Goal: Communication & Community: Participate in discussion

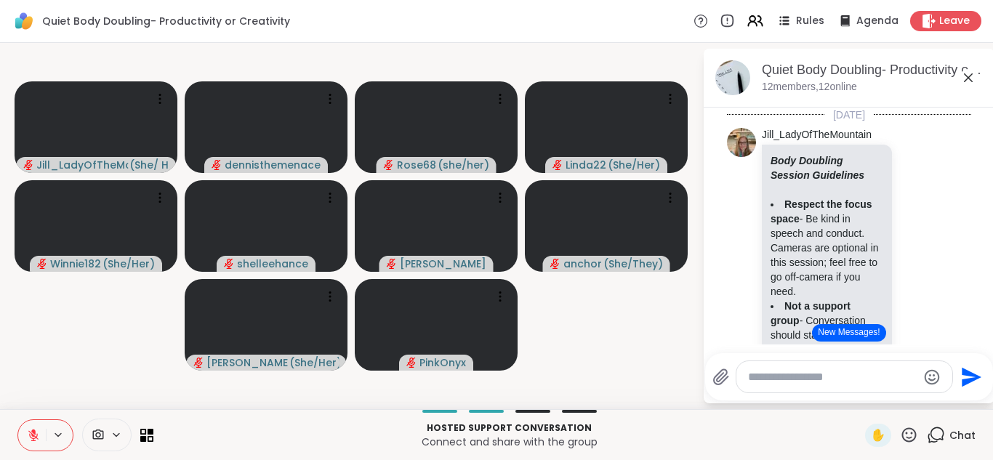
scroll to position [1951, 0]
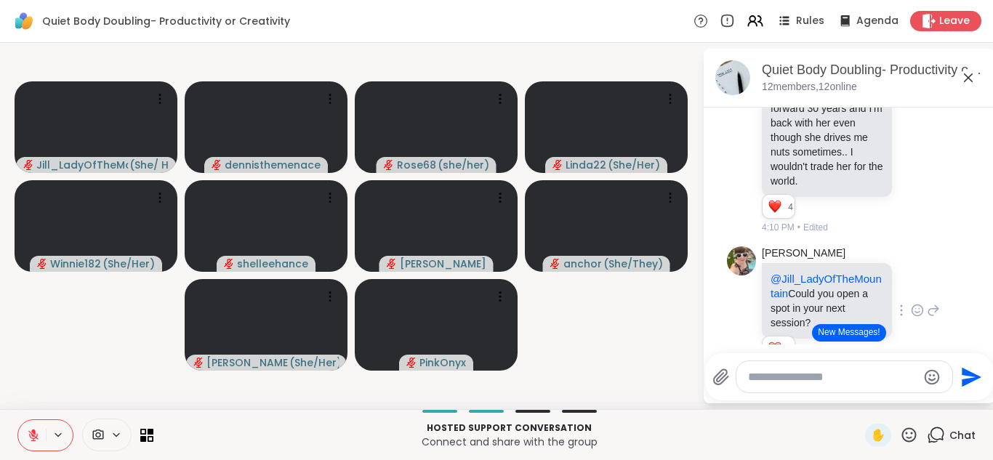
click at [899, 287] on div "[PERSON_NAME] @Jill_LadyOfTheMountain Could you open a spot in your next sessio…" at bounding box center [851, 311] width 178 height 130
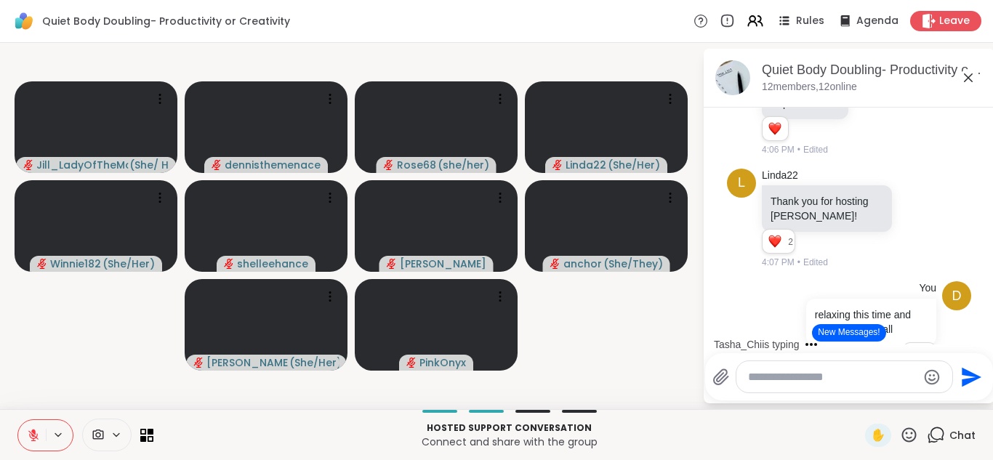
scroll to position [1370, 0]
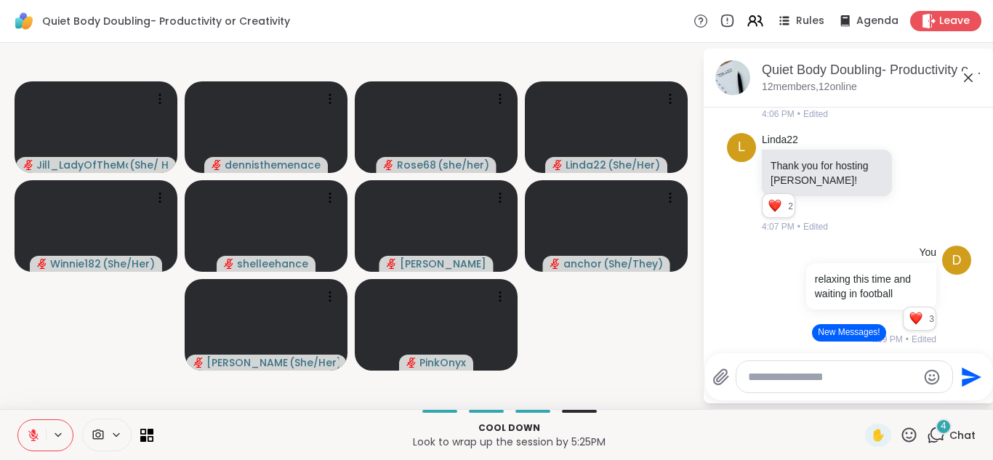
click at [650, 387] on video-player-container "[PERSON_NAME] ( She/ Her ) dennisthemenace Rose68 ( she/her ) Linda22 ( She/Her…" at bounding box center [351, 226] width 685 height 355
click at [853, 329] on button "New Messages!" at bounding box center [848, 332] width 73 height 17
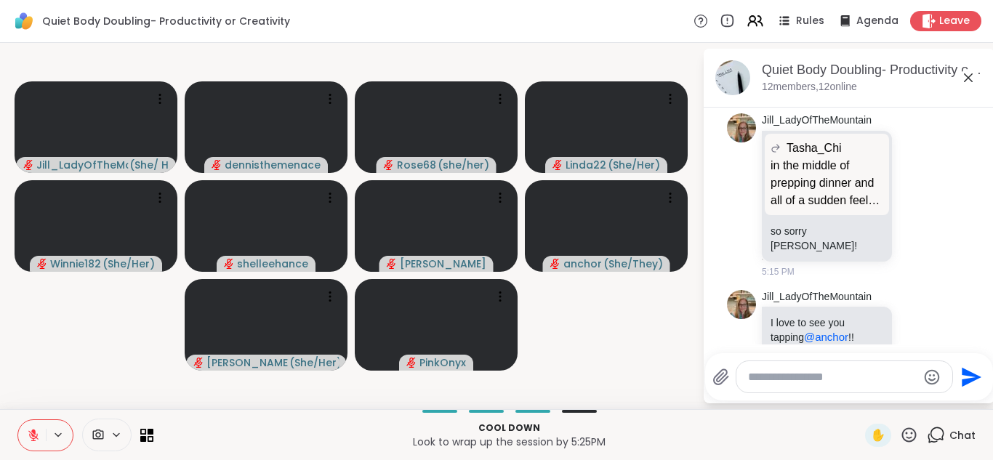
scroll to position [3257, 0]
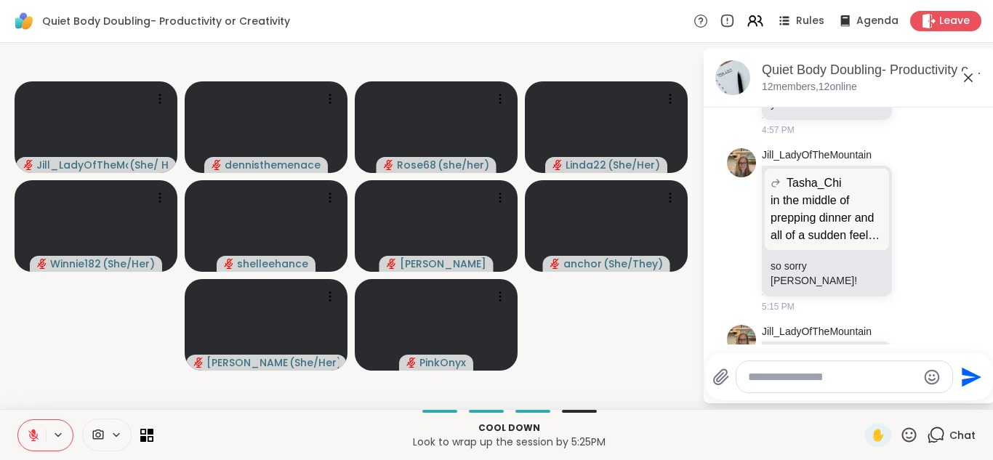
click at [853, 412] on div "5:15 PM • Edited" at bounding box center [828, 418] width 133 height 13
click at [845, 377] on textarea "Type your message" at bounding box center [832, 377] width 169 height 15
click at [853, 376] on textarea "Type your message" at bounding box center [832, 377] width 169 height 15
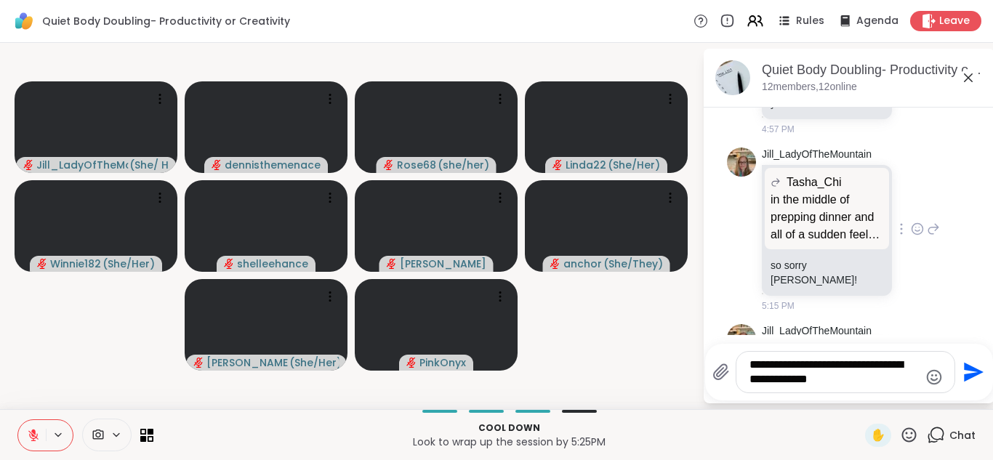
click at [875, 299] on div "5:15 PM" at bounding box center [828, 305] width 133 height 13
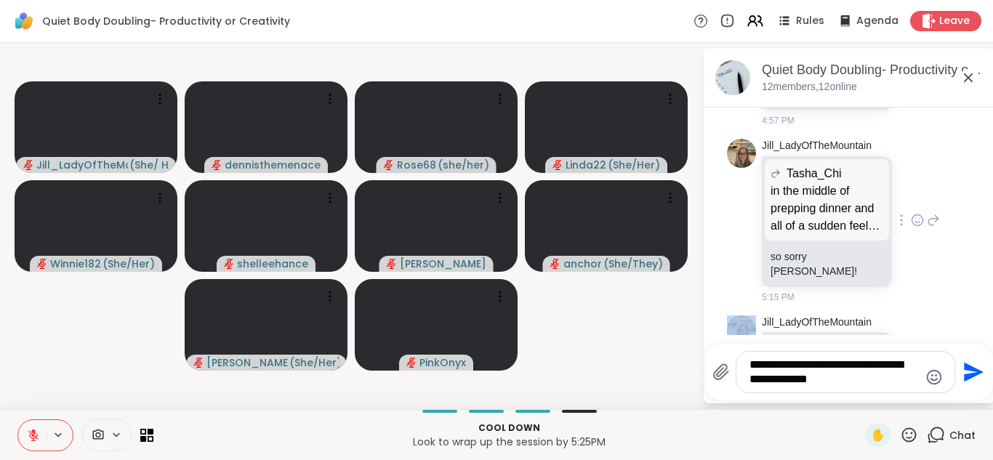
scroll to position [3, 0]
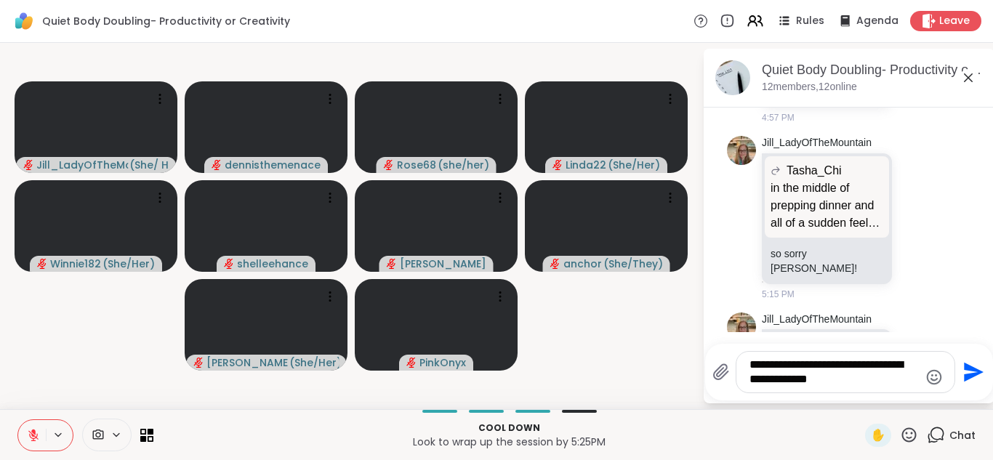
click at [840, 386] on textarea "**********" at bounding box center [833, 372] width 169 height 29
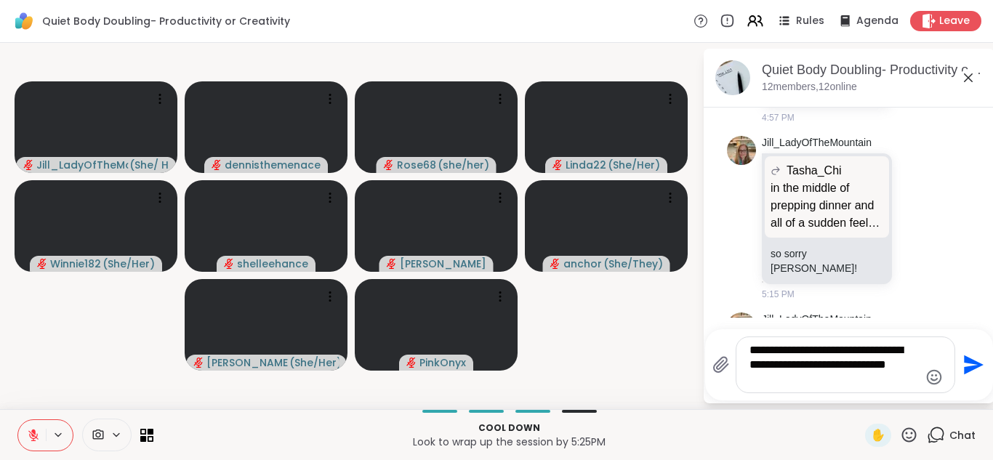
type textarea "**********"
click at [640, 379] on video-player-container "[PERSON_NAME] ( She/ Her ) dennisthemenace Rose68 ( she/her ) Linda22 ( She/Her…" at bounding box center [351, 226] width 685 height 355
click at [970, 364] on icon "Send" at bounding box center [971, 364] width 23 height 23
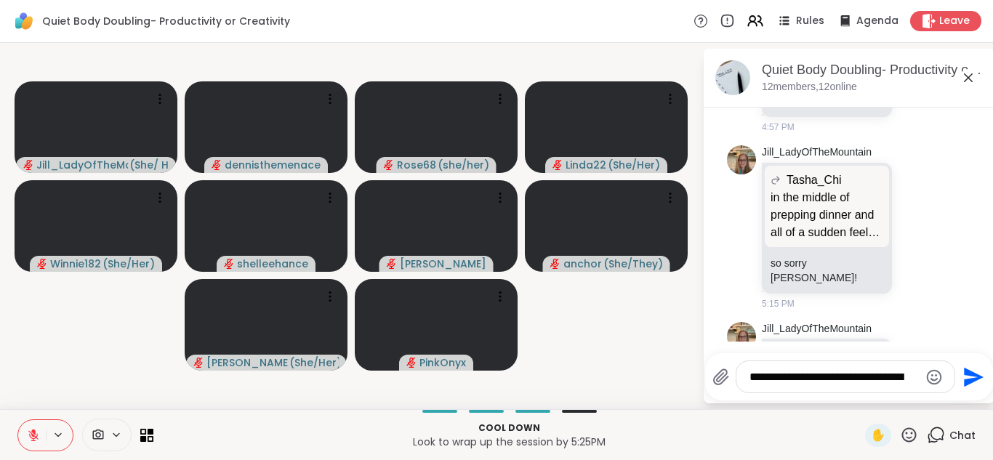
scroll to position [3364, 0]
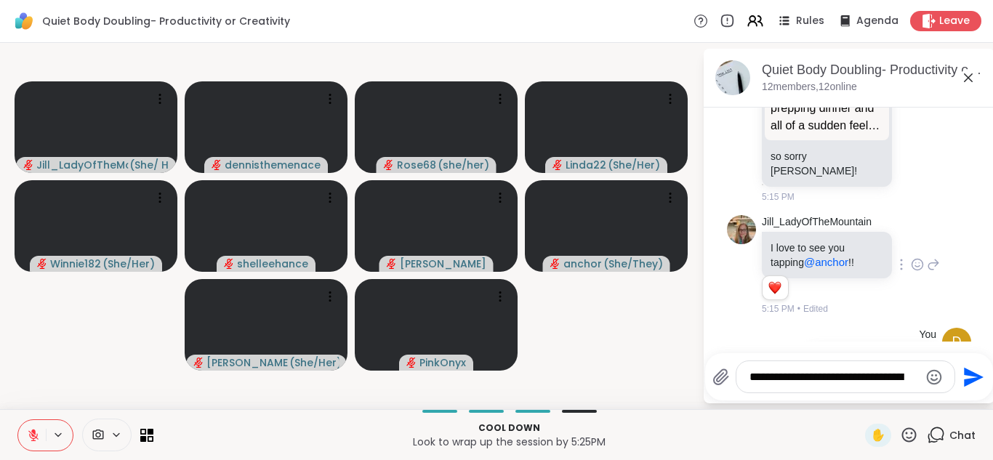
click at [941, 209] on div "[PERSON_NAME] I love to see you tapping @anchor !! 1 1 5:15 PM • Edited" at bounding box center [849, 265] width 244 height 113
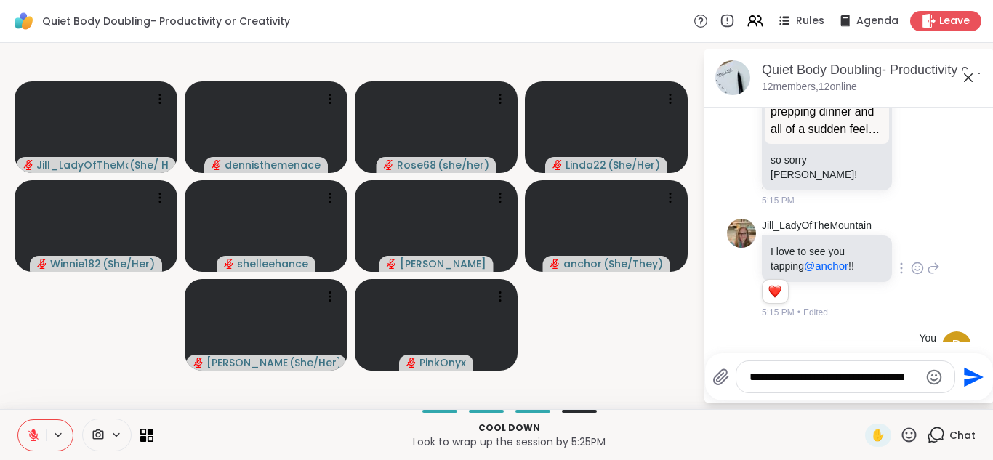
scroll to position [3364, 0]
click at [799, 368] on div "**********" at bounding box center [845, 376] width 218 height 31
click at [761, 374] on textarea "**********" at bounding box center [833, 377] width 169 height 15
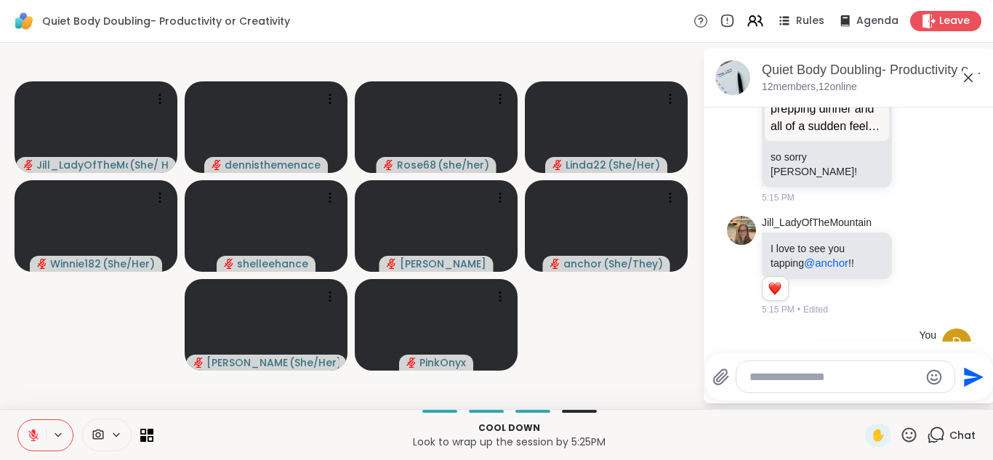
scroll to position [3385, 0]
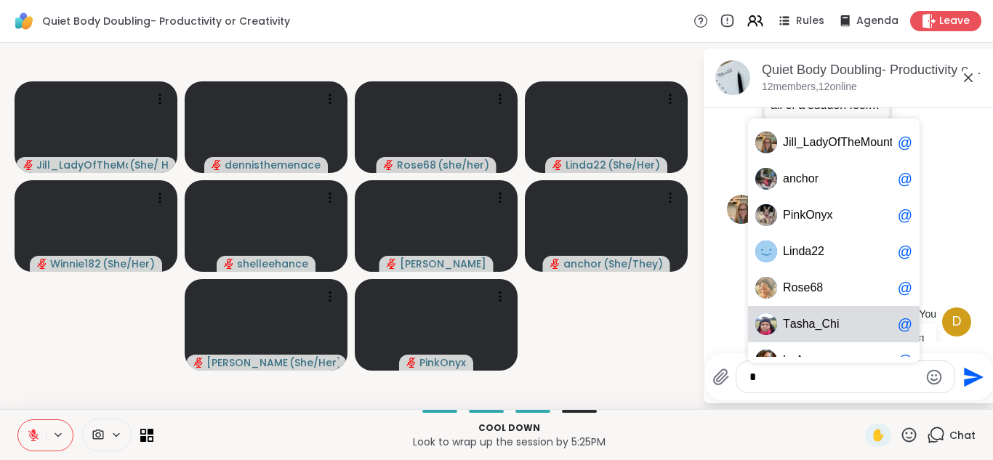
click at [818, 327] on span "_" at bounding box center [818, 324] width 7 height 15
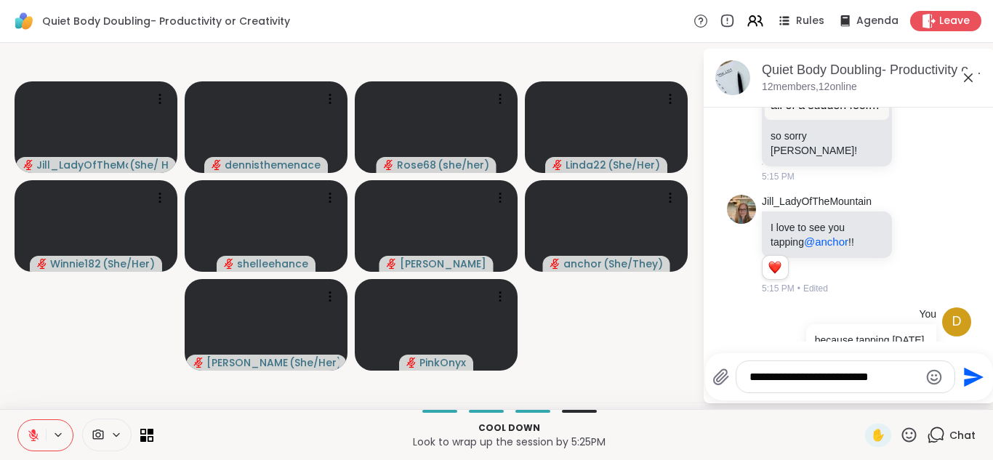
type textarea "**********"
click at [985, 384] on div "**********" at bounding box center [848, 376] width 273 height 33
click at [983, 384] on button "Send" at bounding box center [971, 376] width 33 height 33
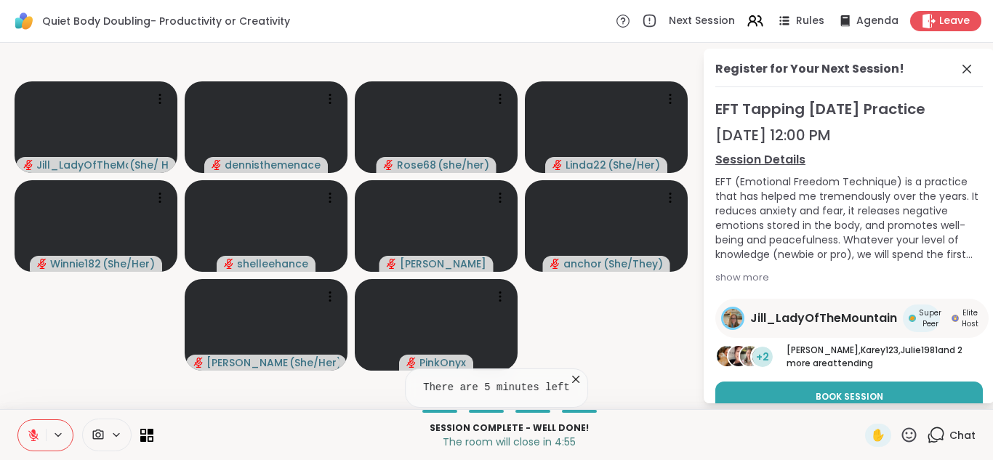
click at [855, 437] on p "The room will close in 4:55" at bounding box center [509, 442] width 694 height 15
click at [848, 400] on span "Book Session" at bounding box center [849, 396] width 68 height 13
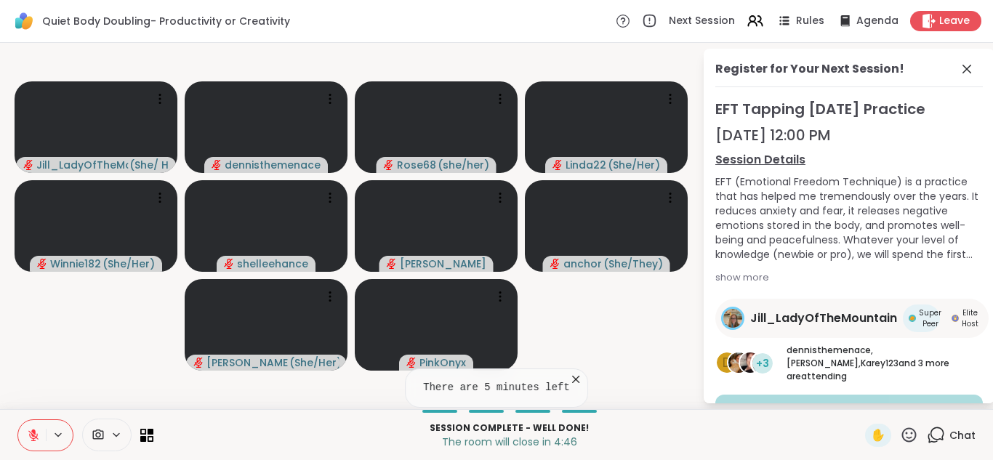
click at [815, 432] on p "Session Complete - well done!" at bounding box center [509, 428] width 694 height 13
click at [962, 436] on span "Chat" at bounding box center [962, 435] width 26 height 15
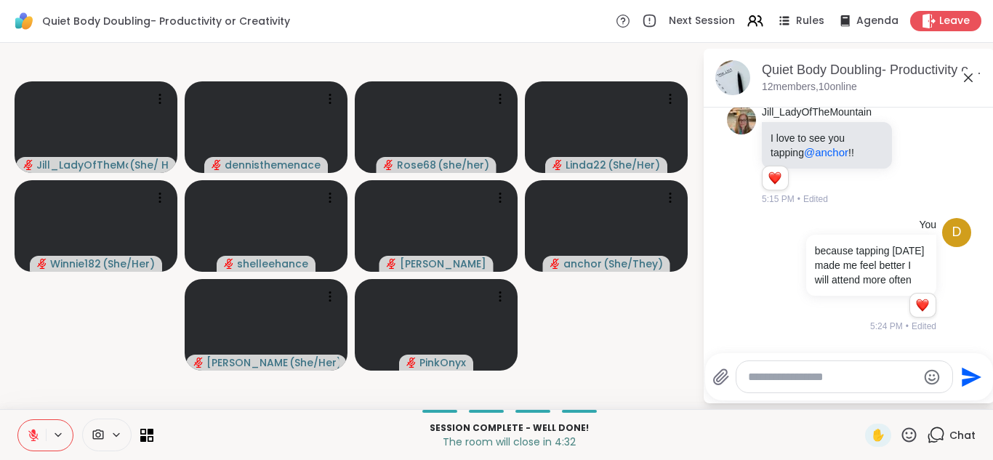
click at [850, 379] on textarea "Type your message" at bounding box center [832, 377] width 169 height 15
click at [847, 384] on div at bounding box center [844, 376] width 216 height 31
click at [847, 387] on div at bounding box center [844, 376] width 216 height 31
click at [812, 384] on div at bounding box center [844, 376] width 216 height 31
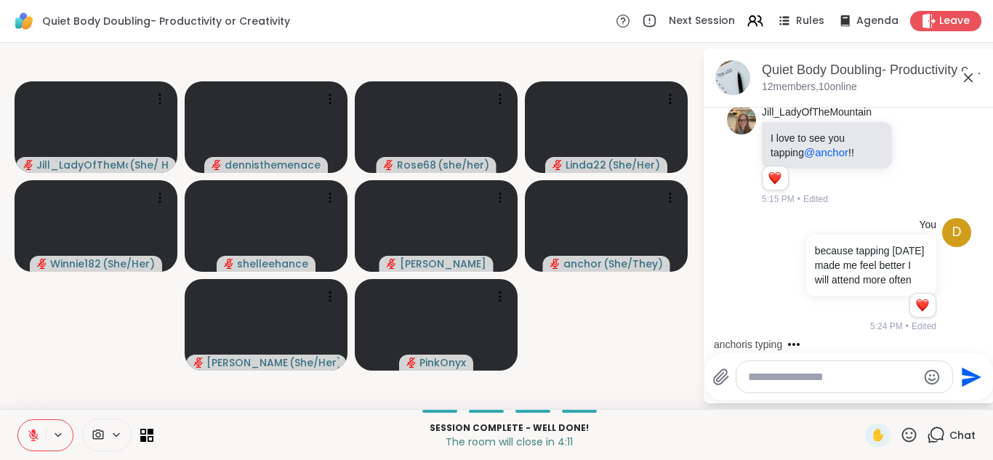
click at [895, 371] on textarea "Type your message" at bounding box center [832, 377] width 169 height 15
type textarea "******"
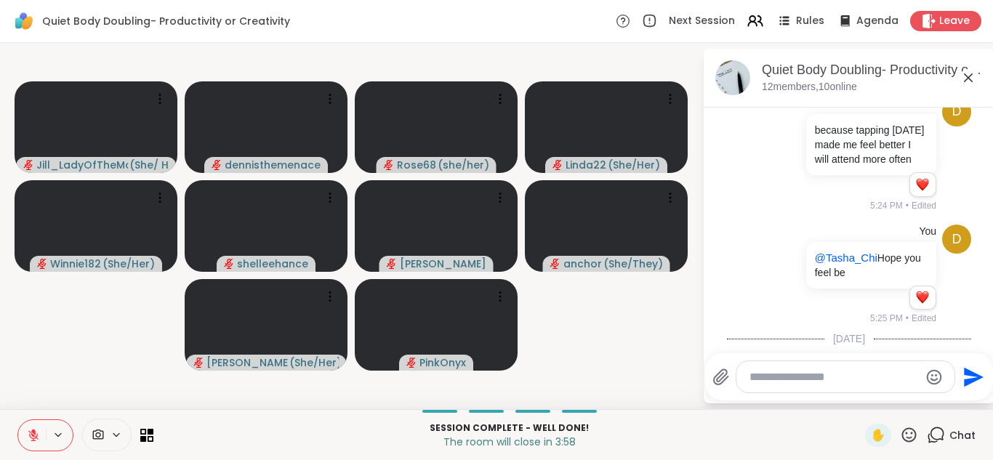
scroll to position [3696, 0]
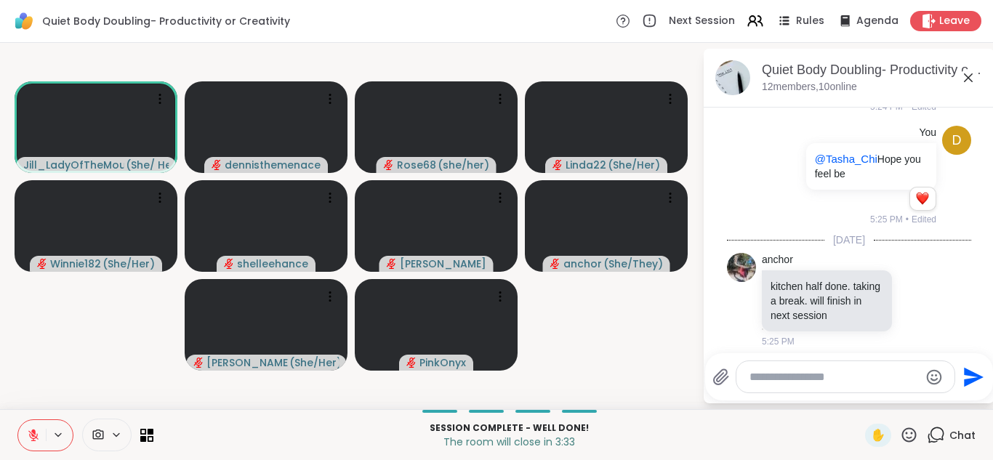
click at [31, 440] on icon at bounding box center [33, 435] width 10 height 10
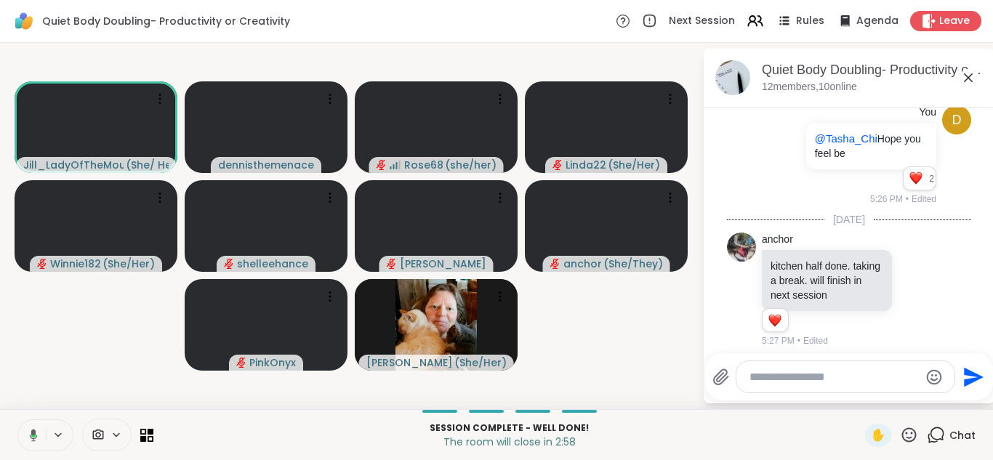
scroll to position [3738, 0]
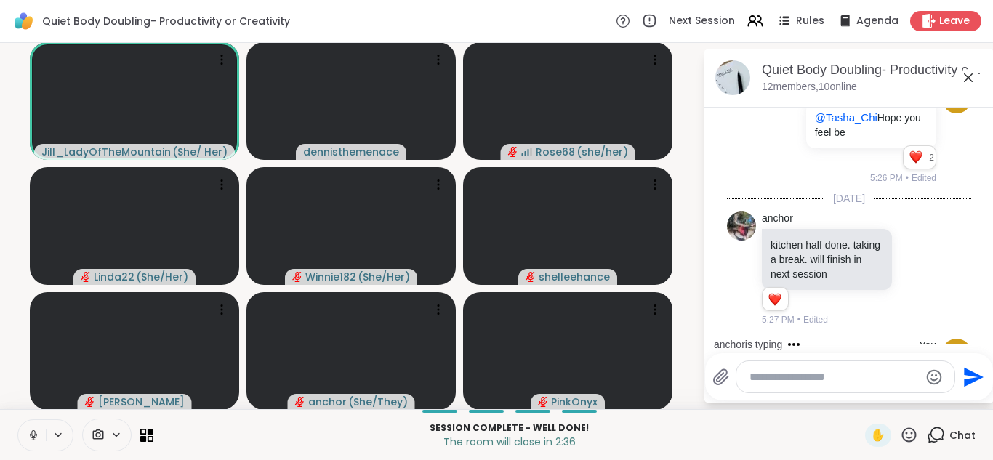
click at [36, 437] on icon at bounding box center [33, 435] width 13 height 13
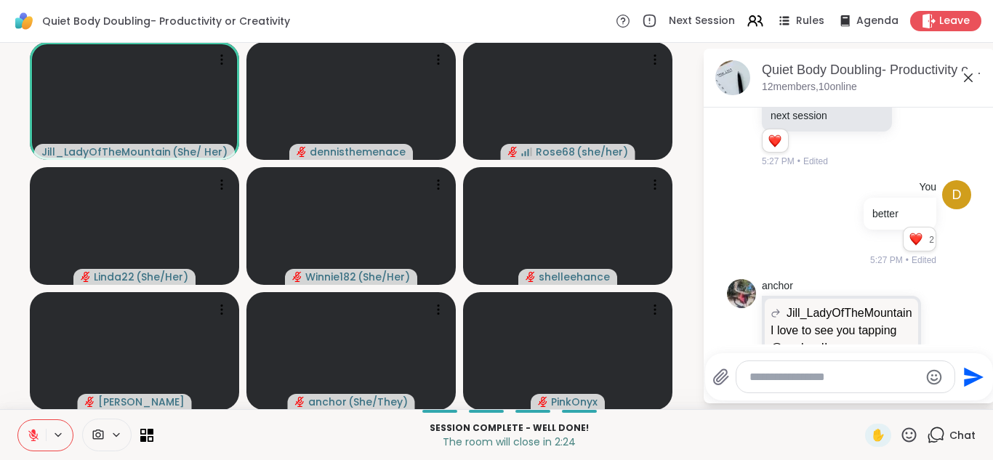
scroll to position [3917, 0]
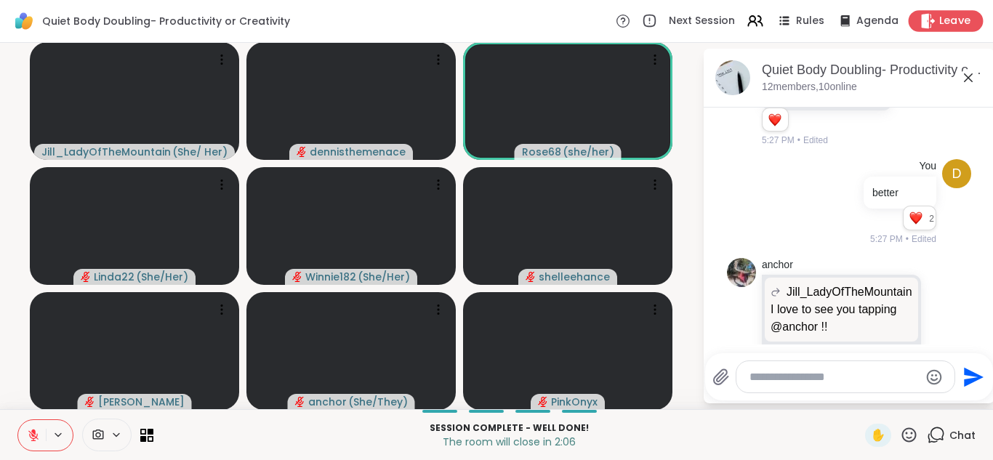
click at [954, 17] on span "Leave" at bounding box center [955, 21] width 32 height 15
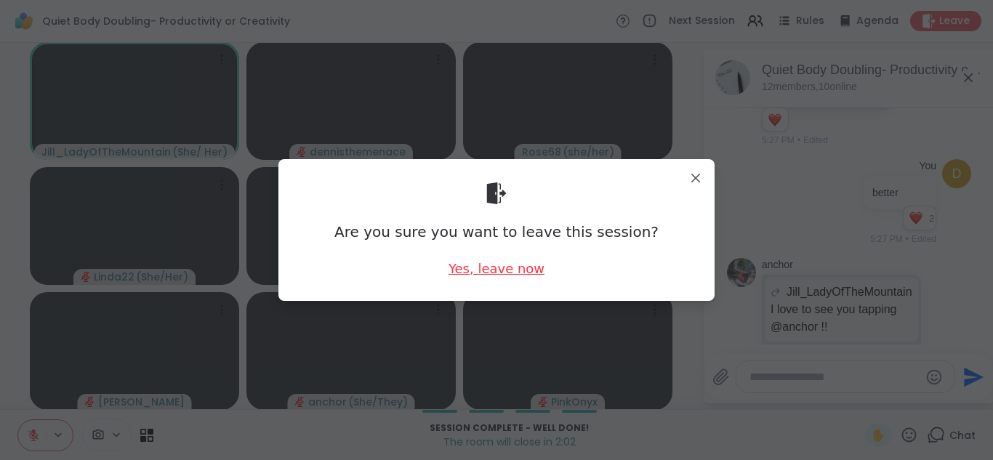
click at [494, 272] on div "Yes, leave now" at bounding box center [496, 268] width 96 height 18
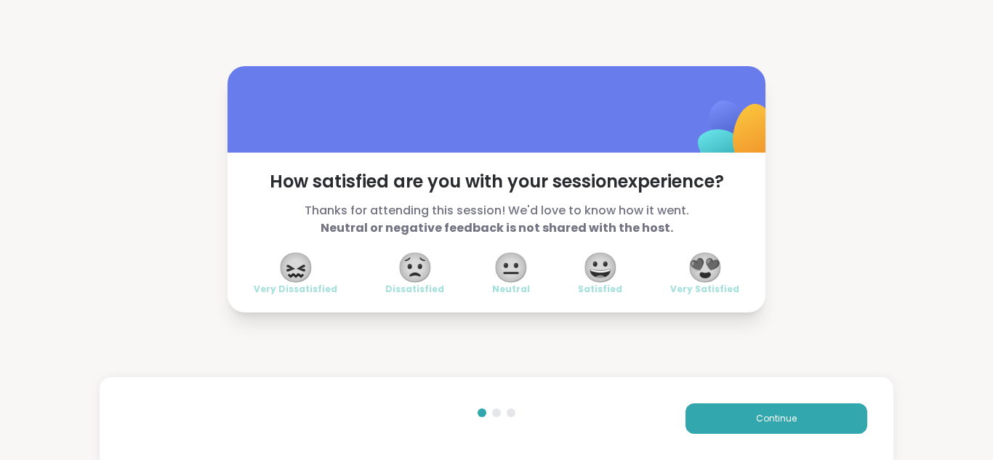
click at [711, 265] on span "😍" at bounding box center [705, 267] width 36 height 26
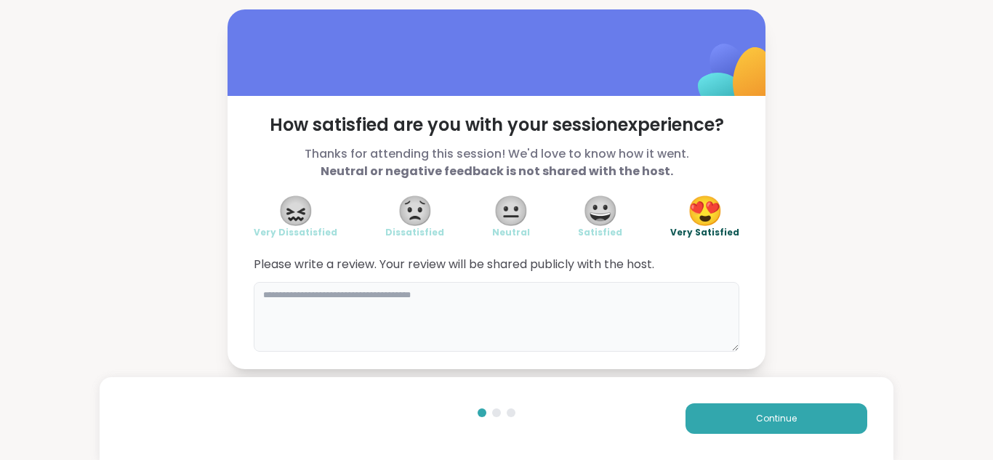
click at [470, 291] on textarea at bounding box center [496, 317] width 485 height 70
click at [821, 314] on div "**********" at bounding box center [496, 189] width 993 height 379
click at [349, 298] on textarea "**********" at bounding box center [496, 317] width 485 height 70
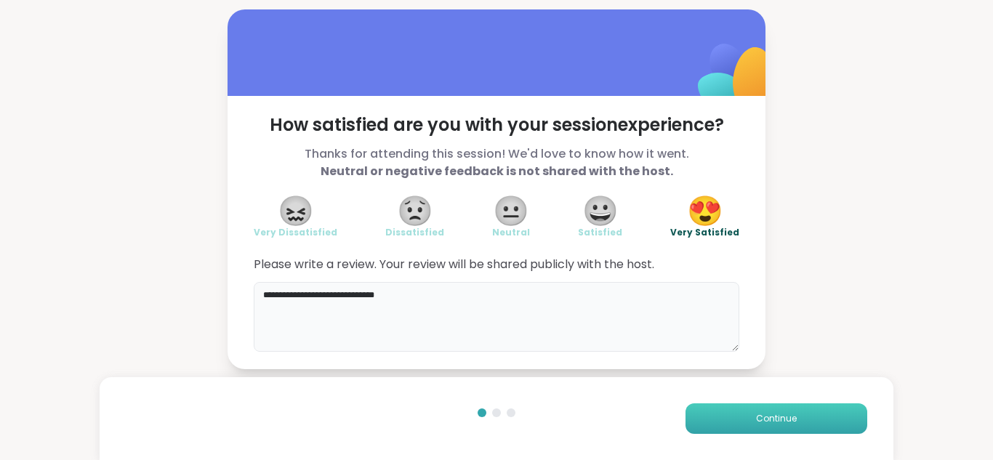
type textarea "**********"
click at [774, 415] on span "Continue" at bounding box center [776, 418] width 41 height 13
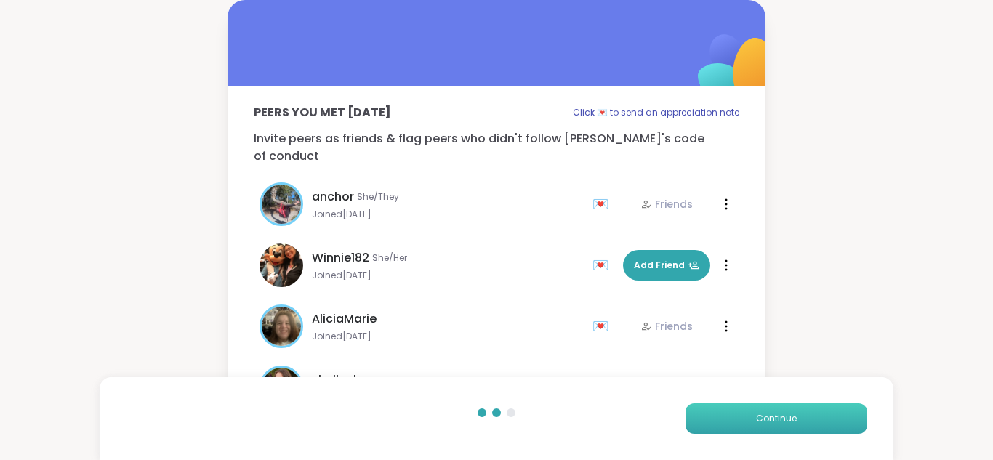
click at [775, 415] on span "Continue" at bounding box center [776, 418] width 41 height 13
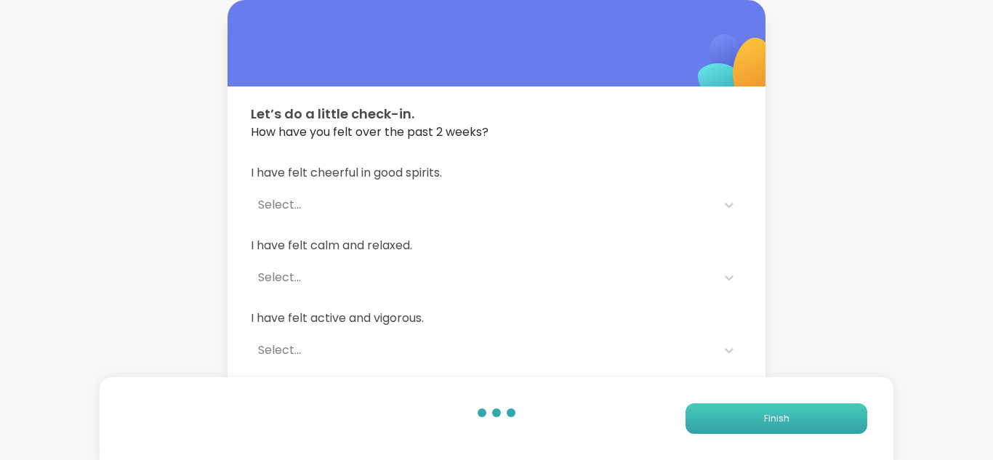
click at [775, 415] on span "Finish" at bounding box center [776, 418] width 25 height 13
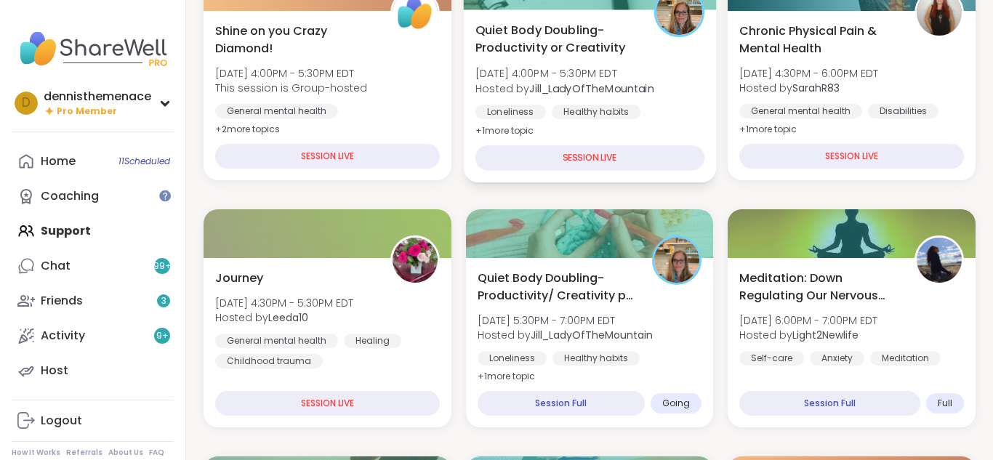
scroll to position [378, 0]
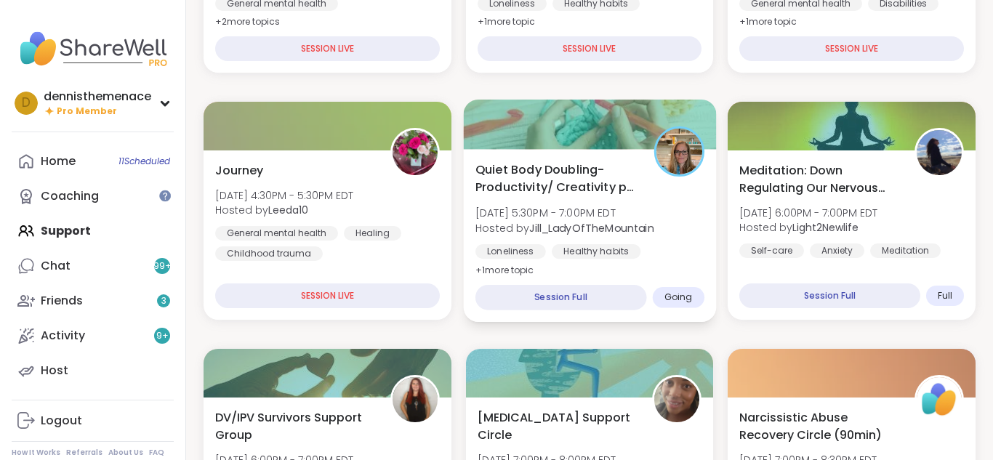
click at [583, 234] on b "Jill_LadyOfTheMountain" at bounding box center [591, 227] width 124 height 15
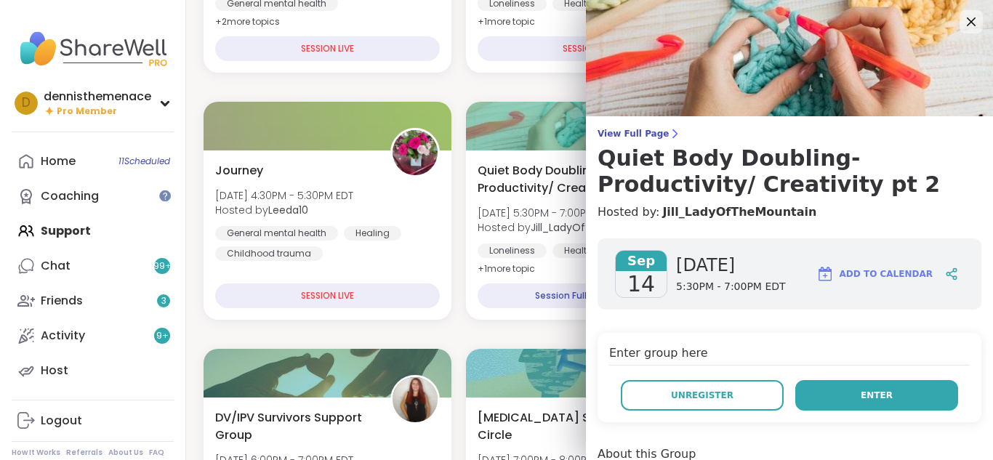
click at [879, 389] on span "Enter" at bounding box center [877, 395] width 32 height 13
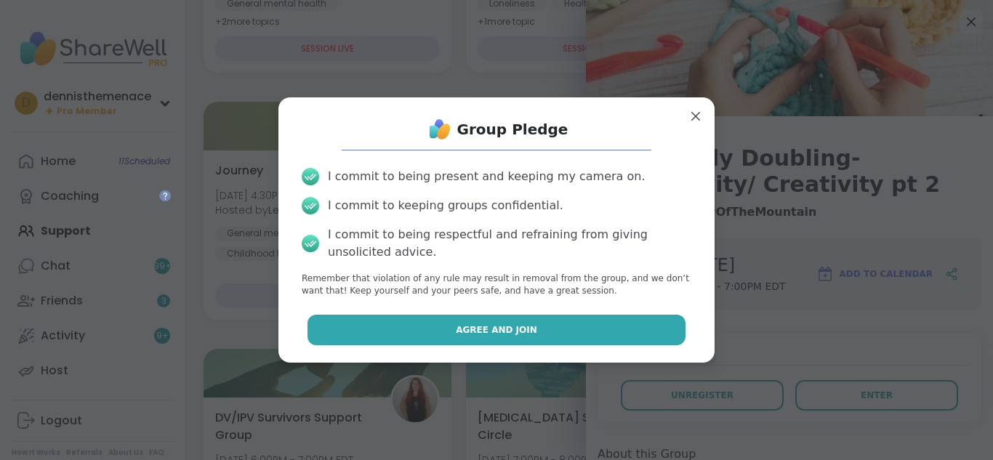
click at [517, 329] on span "Agree and Join" at bounding box center [496, 329] width 81 height 13
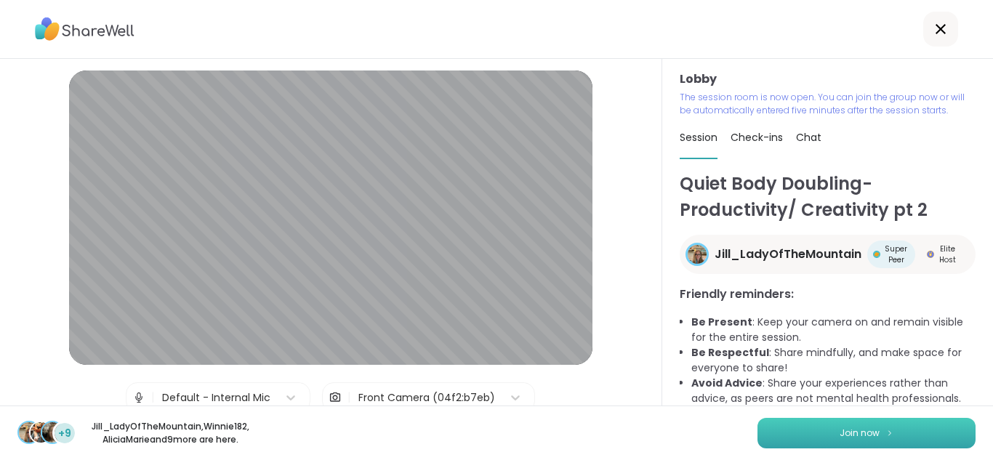
click at [842, 424] on button "Join now" at bounding box center [866, 433] width 218 height 31
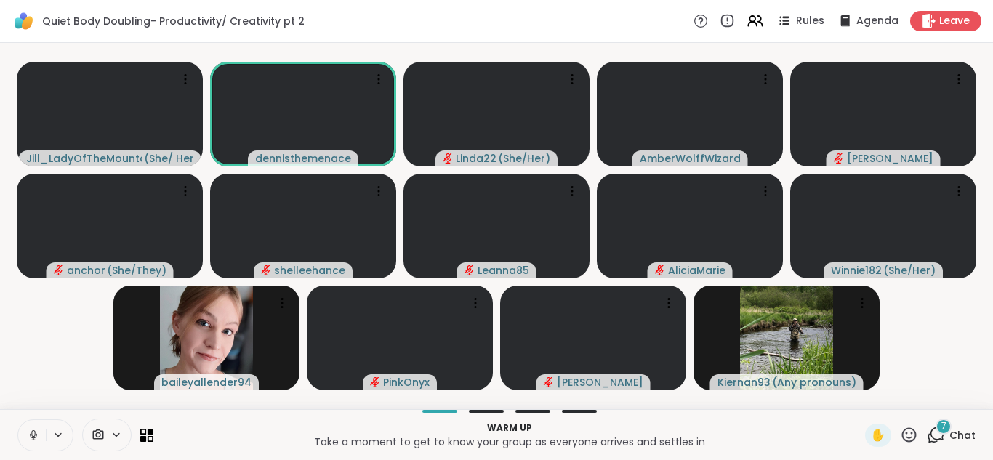
click at [39, 433] on icon at bounding box center [33, 435] width 13 height 13
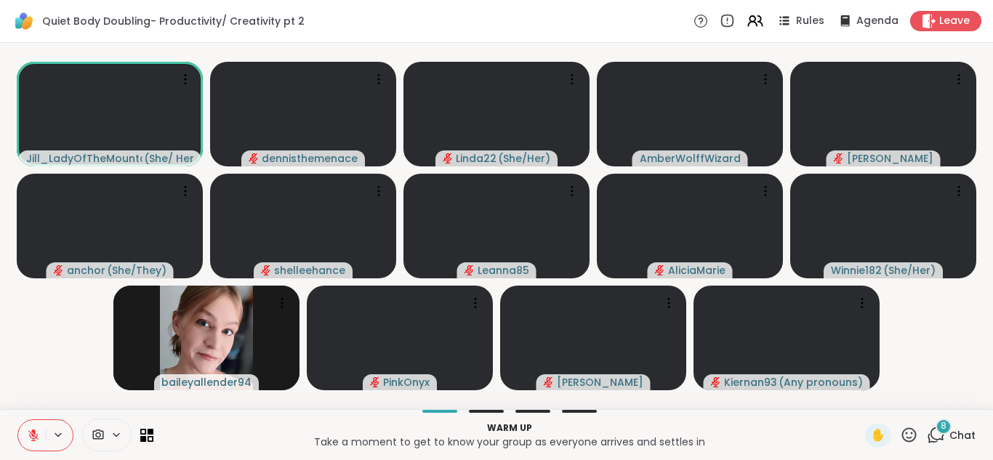
click at [962, 438] on span "Chat" at bounding box center [962, 435] width 26 height 15
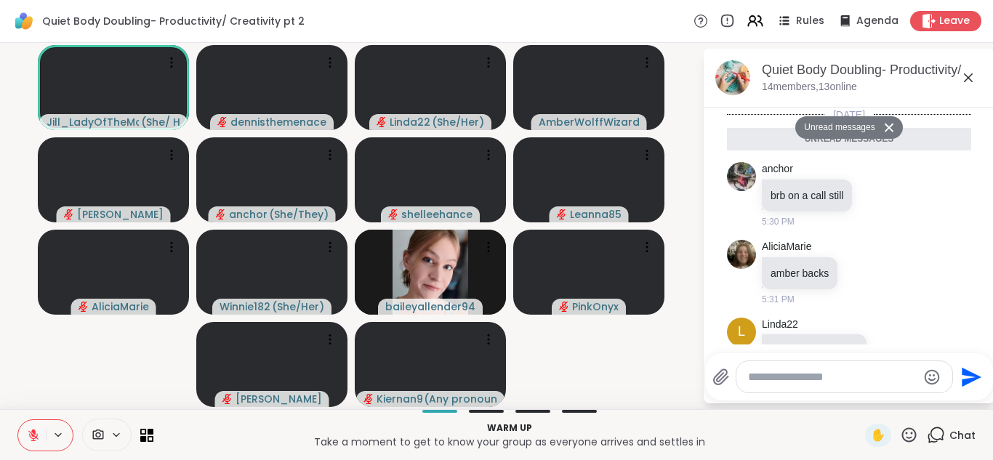
scroll to position [830, 0]
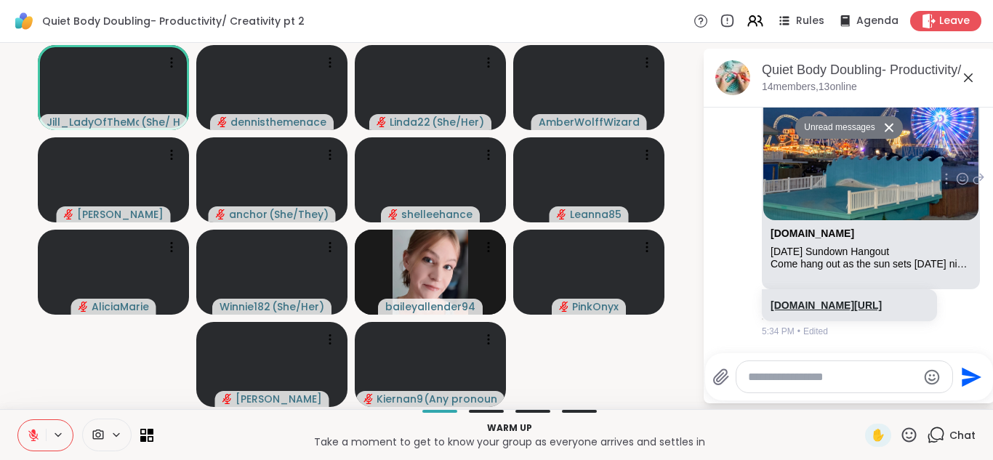
click at [818, 299] on link "[DOMAIN_NAME][URL]" at bounding box center [825, 305] width 111 height 12
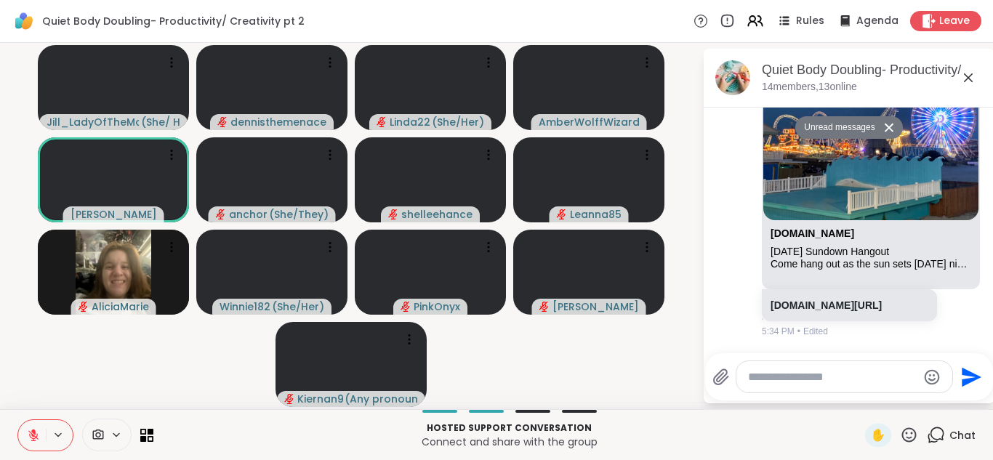
click at [839, 378] on textarea "Type your message" at bounding box center [832, 377] width 169 height 15
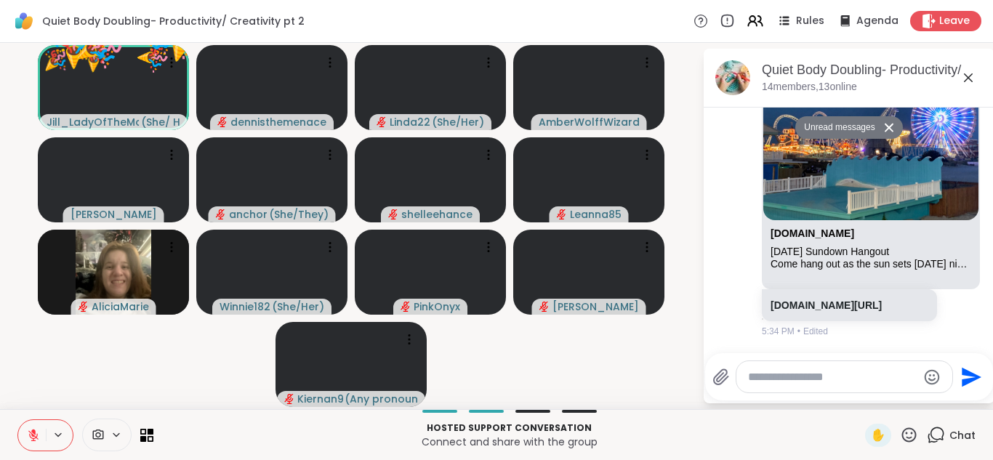
click at [32, 438] on icon at bounding box center [33, 435] width 10 height 10
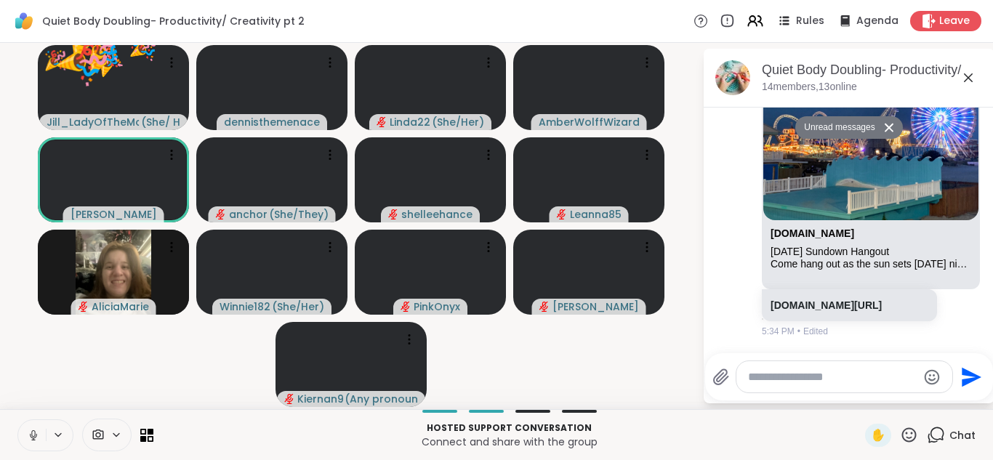
click at [33, 438] on icon at bounding box center [33, 439] width 1 height 3
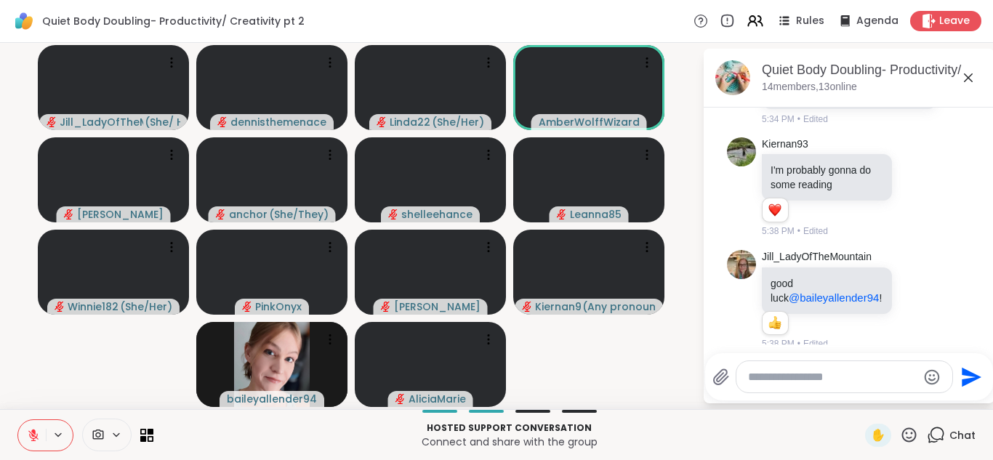
scroll to position [1000, 0]
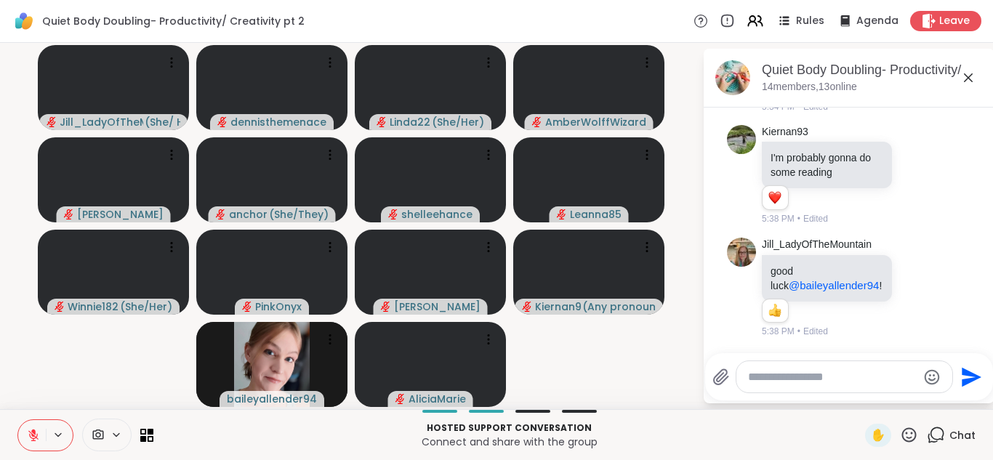
click at [34, 436] on icon at bounding box center [33, 435] width 13 height 13
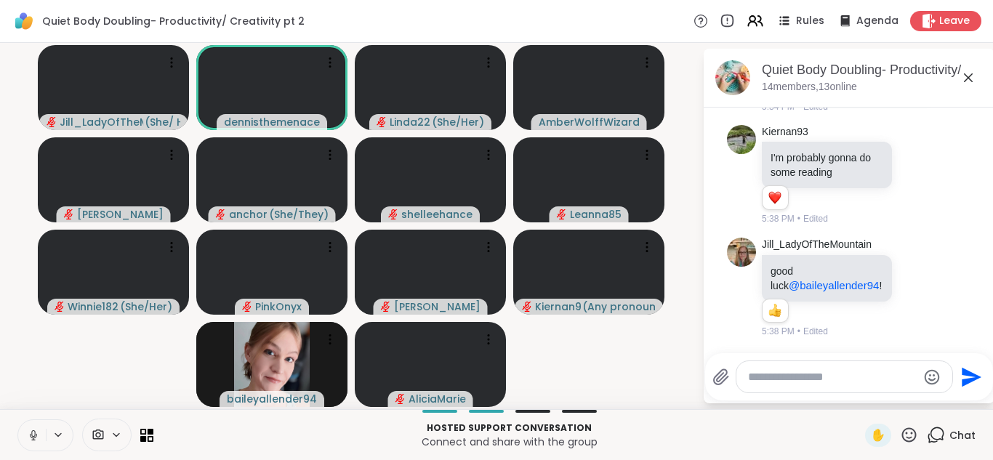
click at [31, 456] on div "Hosted support conversation Connect and share with the group ✋ Chat" at bounding box center [496, 434] width 993 height 51
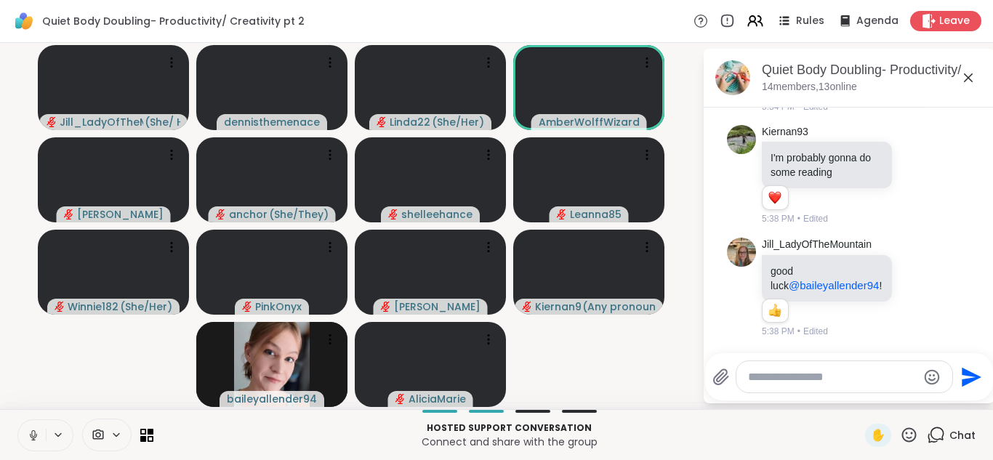
click at [34, 432] on icon at bounding box center [33, 433] width 4 height 7
click at [34, 432] on icon at bounding box center [33, 432] width 4 height 6
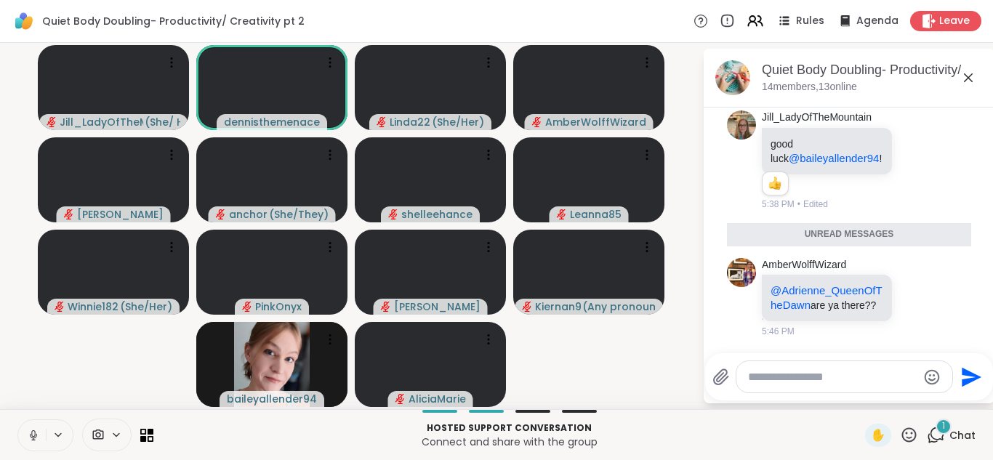
scroll to position [1113, 0]
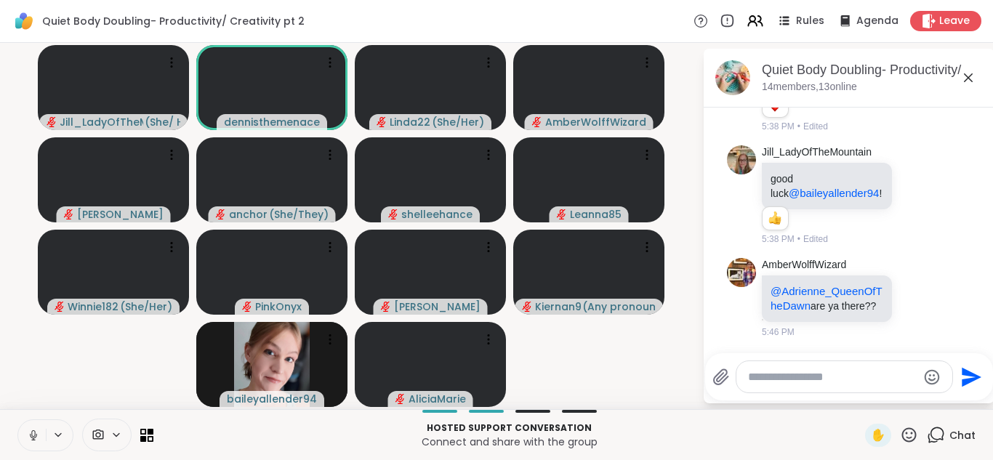
click at [704, 430] on p "Hosted support conversation" at bounding box center [509, 428] width 694 height 13
click at [392, 446] on p "Connect and share with the group" at bounding box center [509, 442] width 694 height 15
click at [172, 426] on p "Hosted support conversation" at bounding box center [509, 428] width 694 height 13
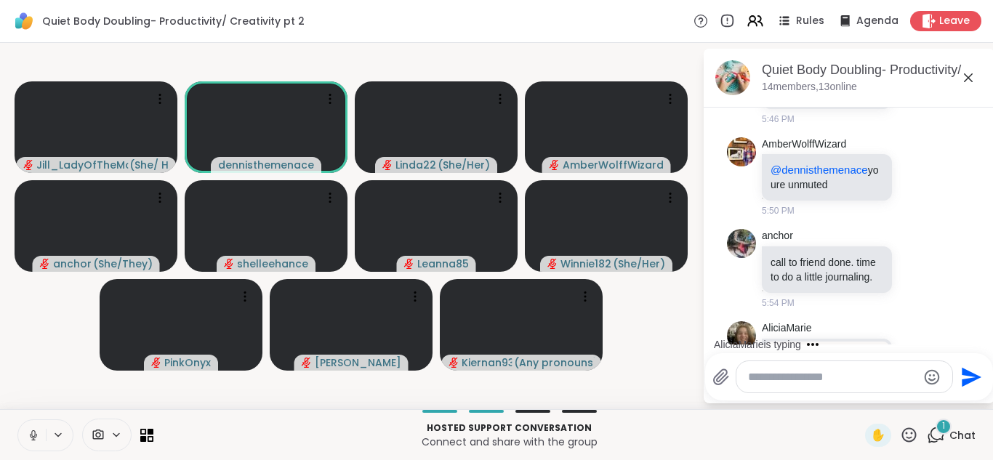
scroll to position [1473, 0]
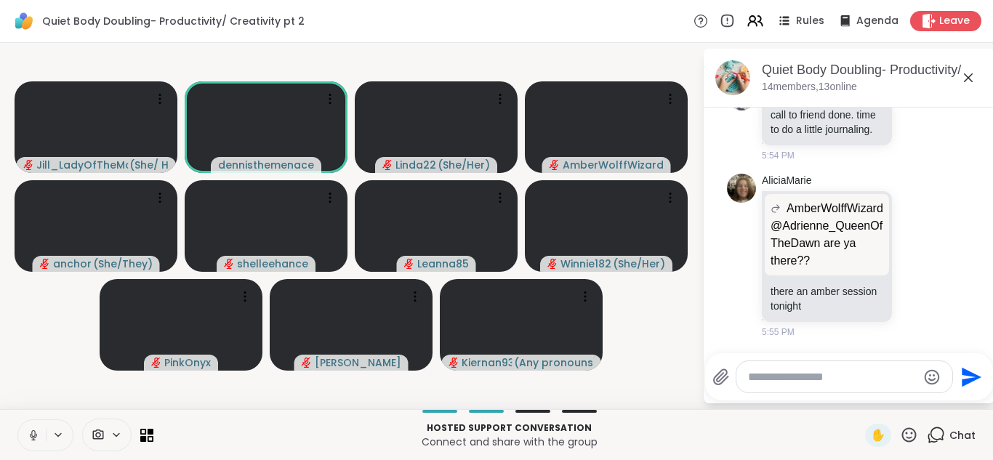
click at [508, 48] on div "Quiet Body Doubling- Productivity/ Creativity pt 2 Rules Agenda Leave Jill_Lady…" at bounding box center [496, 230] width 993 height 460
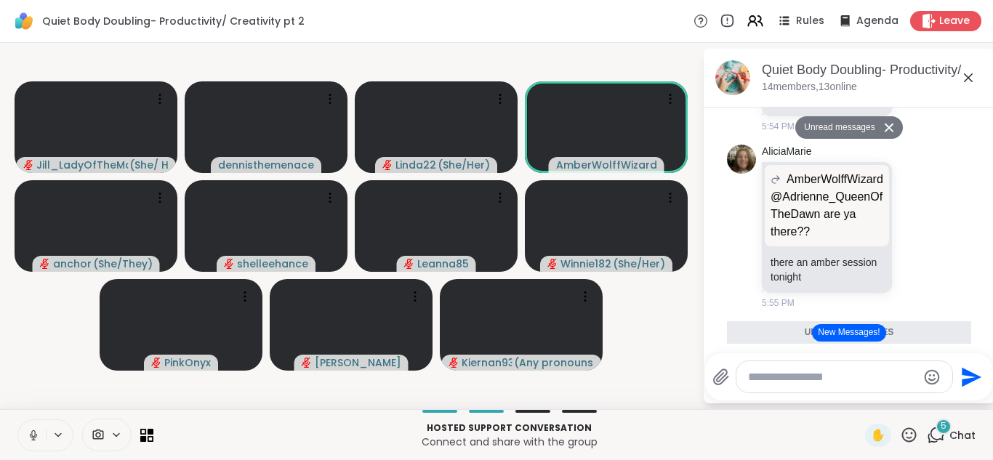
scroll to position [2003, 0]
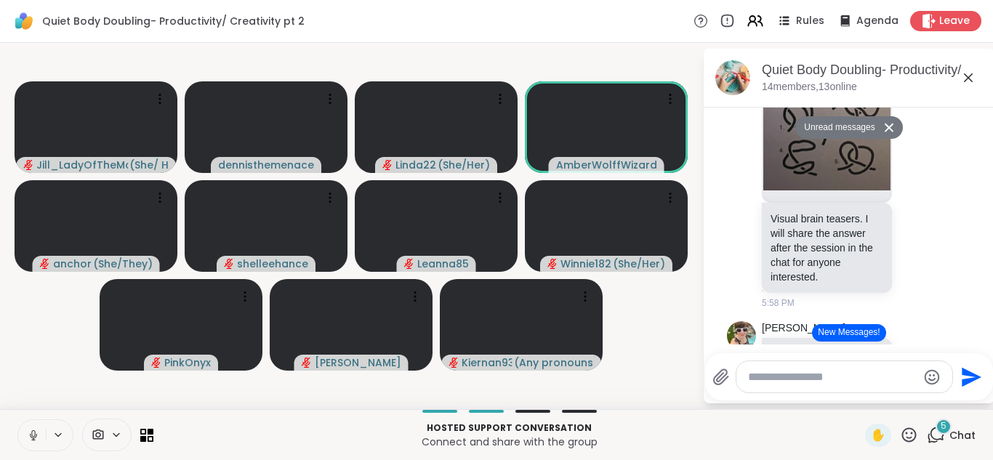
click at [31, 430] on icon at bounding box center [33, 435] width 13 height 13
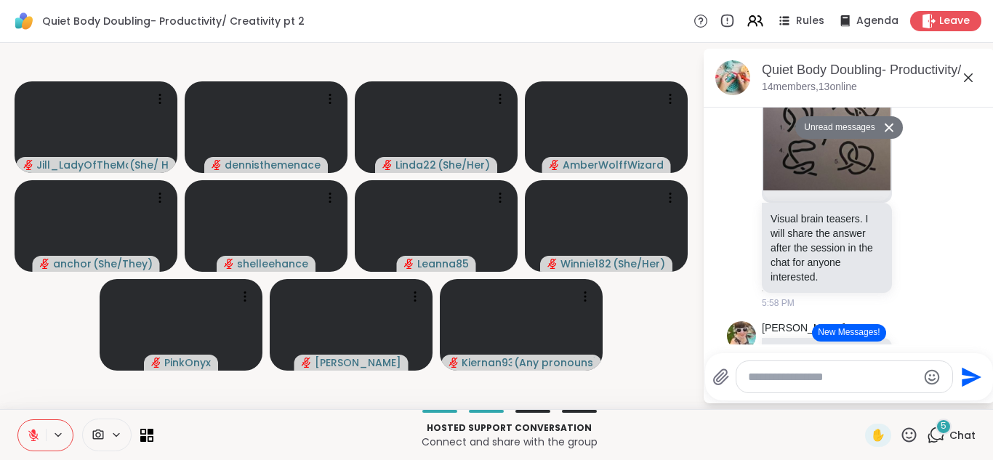
click at [850, 331] on button "New Messages!" at bounding box center [848, 332] width 73 height 17
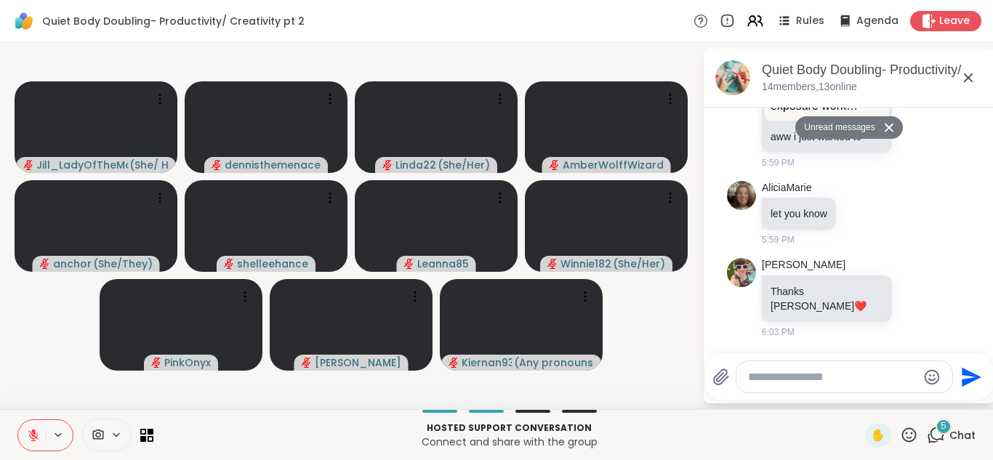
scroll to position [2441, 0]
click at [943, 228] on div "AliciaMarie let you know 5:59 PM" at bounding box center [849, 214] width 244 height 78
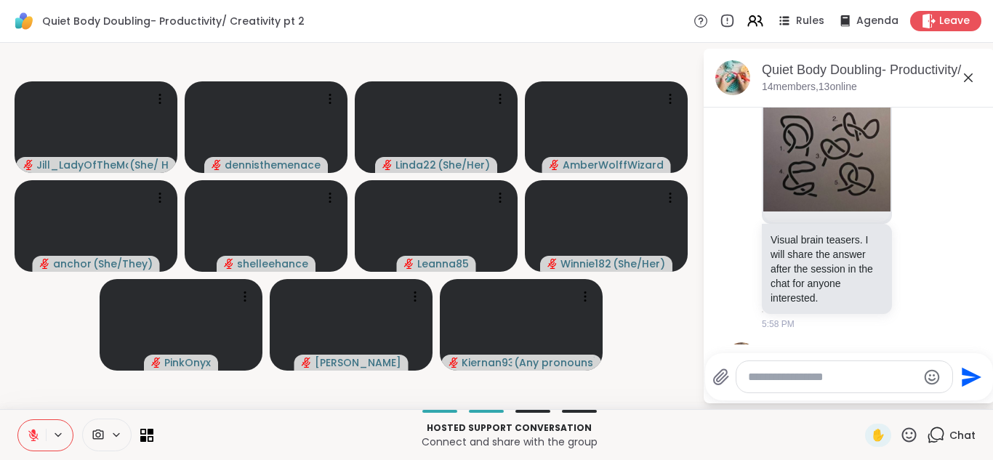
scroll to position [1918, 0]
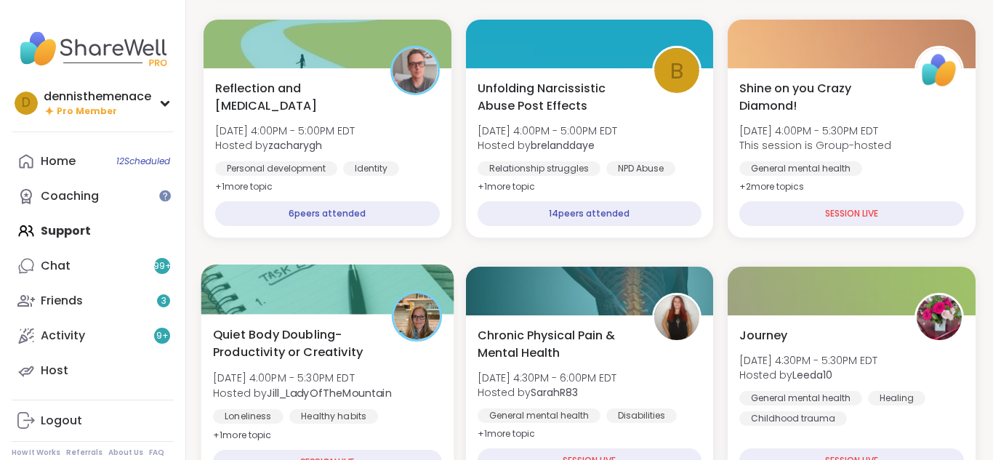
click at [347, 410] on div "Healthy habits" at bounding box center [333, 416] width 89 height 15
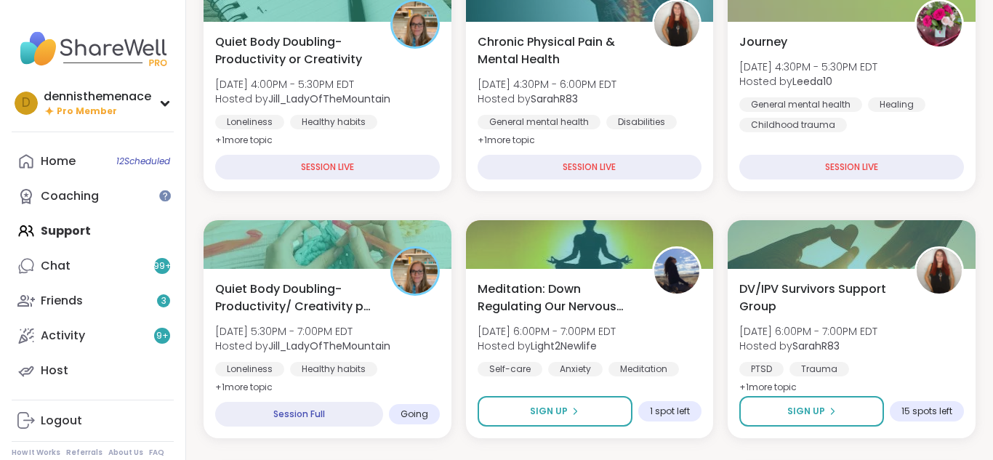
scroll to position [751, 0]
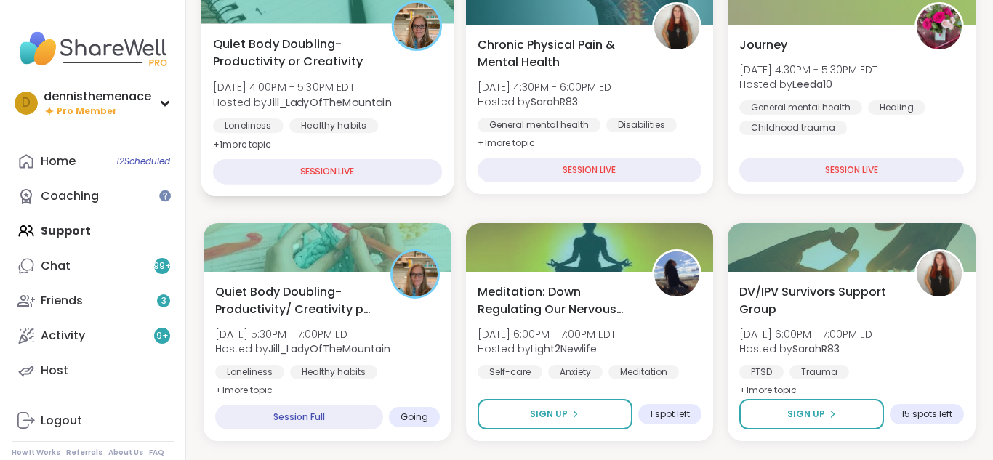
click at [324, 119] on div "Healthy habits" at bounding box center [333, 125] width 89 height 15
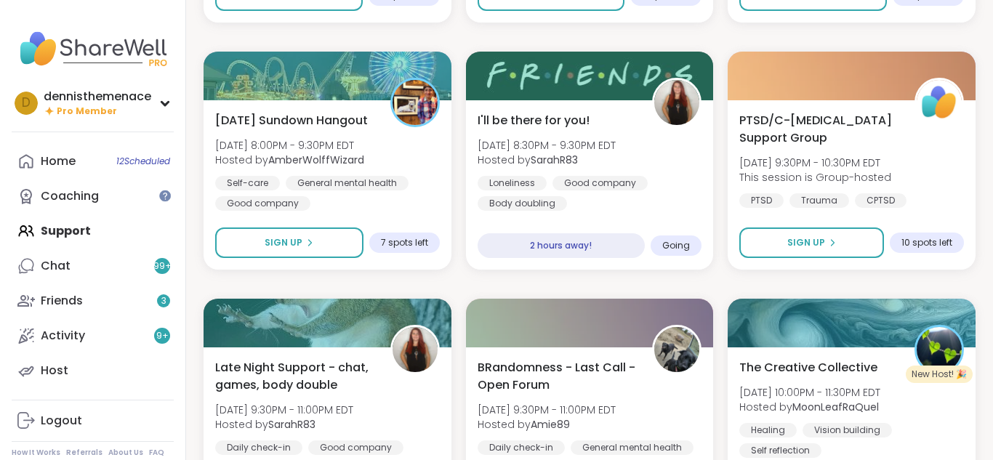
scroll to position [1419, 0]
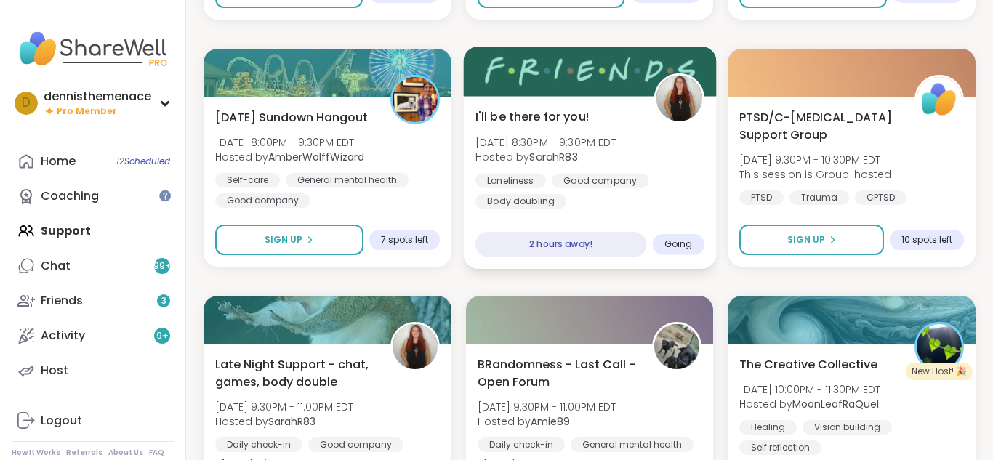
click at [581, 163] on span "Hosted by SarahR83" at bounding box center [545, 157] width 141 height 15
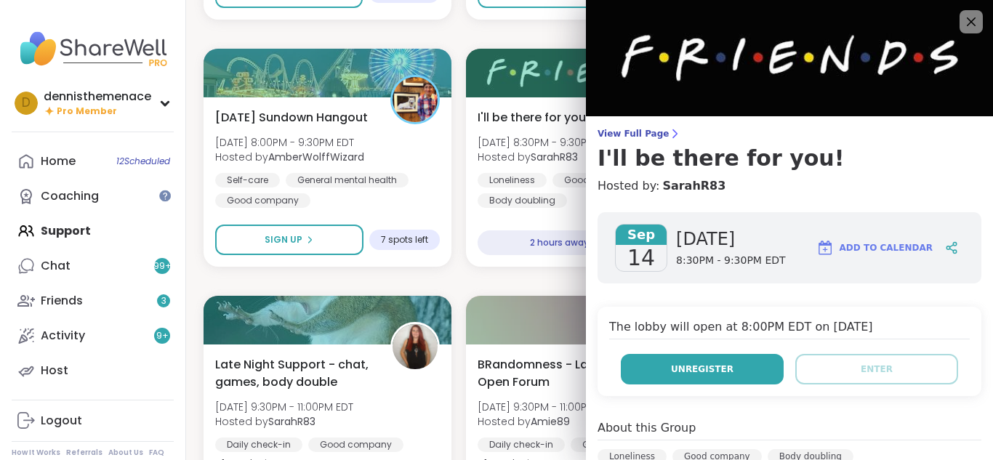
click at [675, 368] on button "Unregister" at bounding box center [702, 369] width 163 height 31
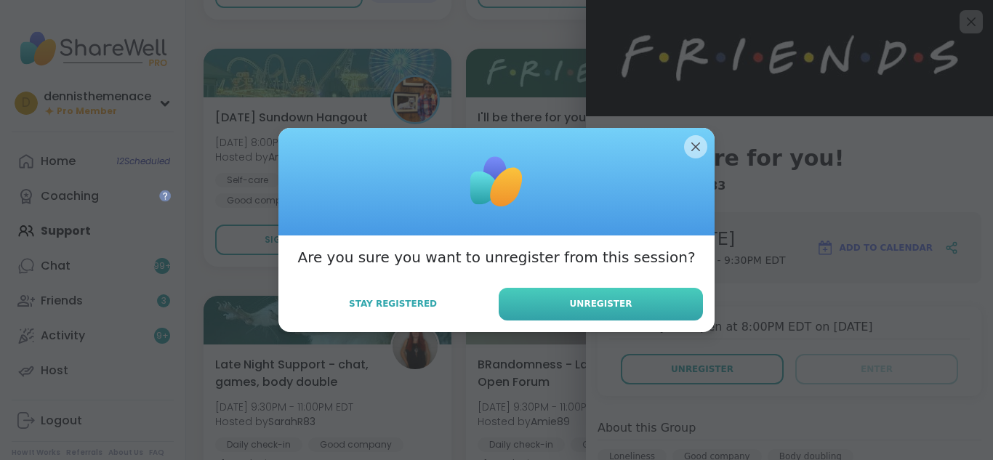
click at [609, 308] on span "Unregister" at bounding box center [601, 303] width 63 height 13
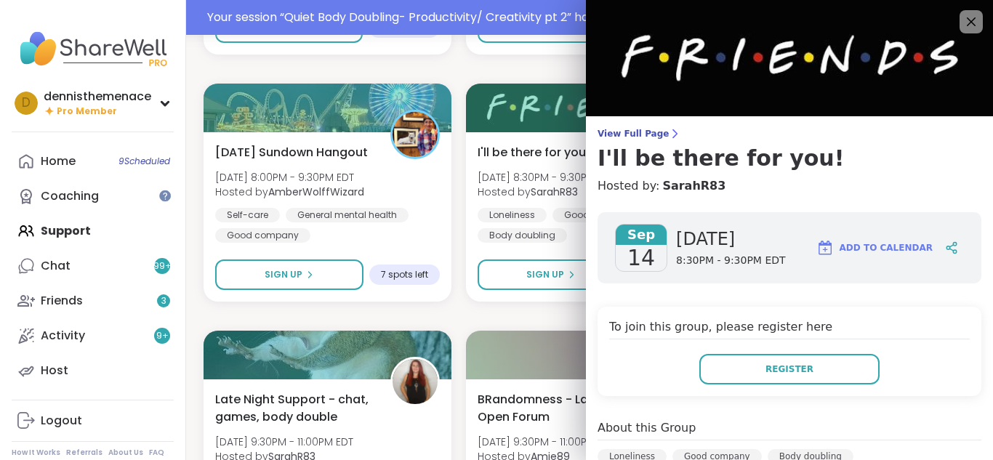
scroll to position [1454, 0]
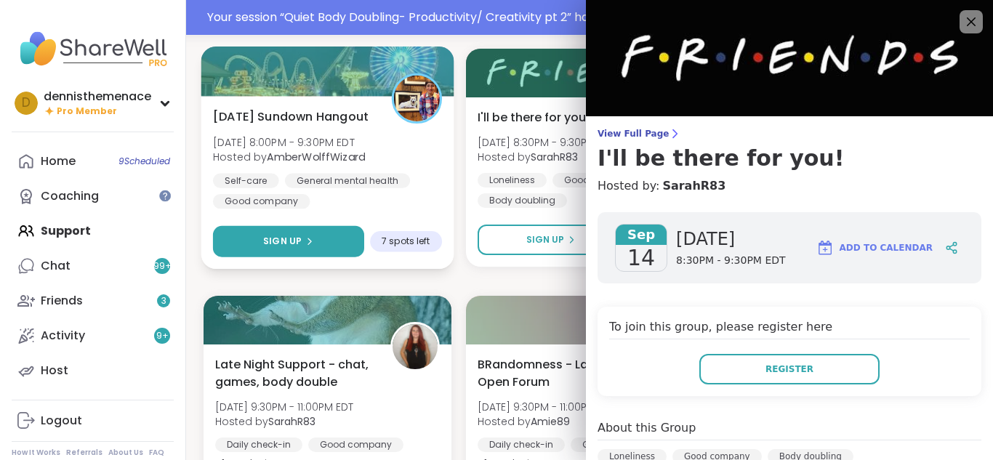
click at [292, 241] on span "Sign Up" at bounding box center [282, 241] width 39 height 13
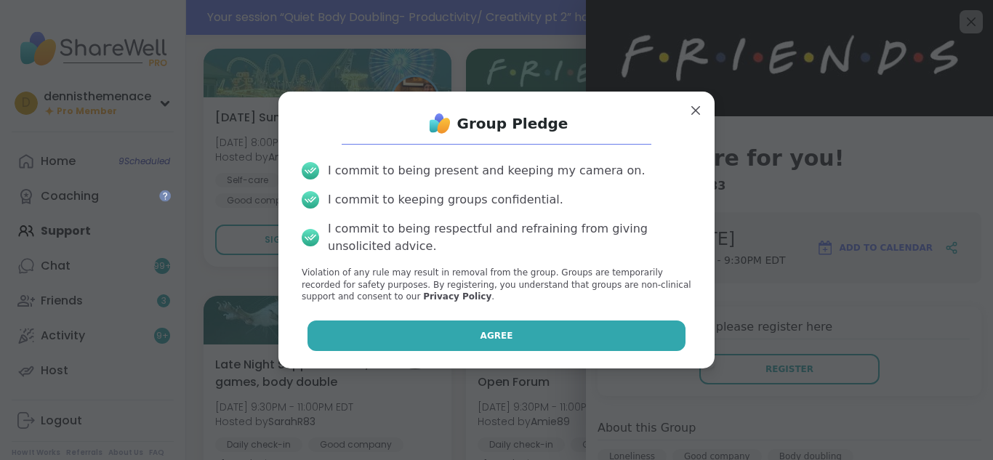
click at [503, 335] on span "Agree" at bounding box center [496, 335] width 33 height 13
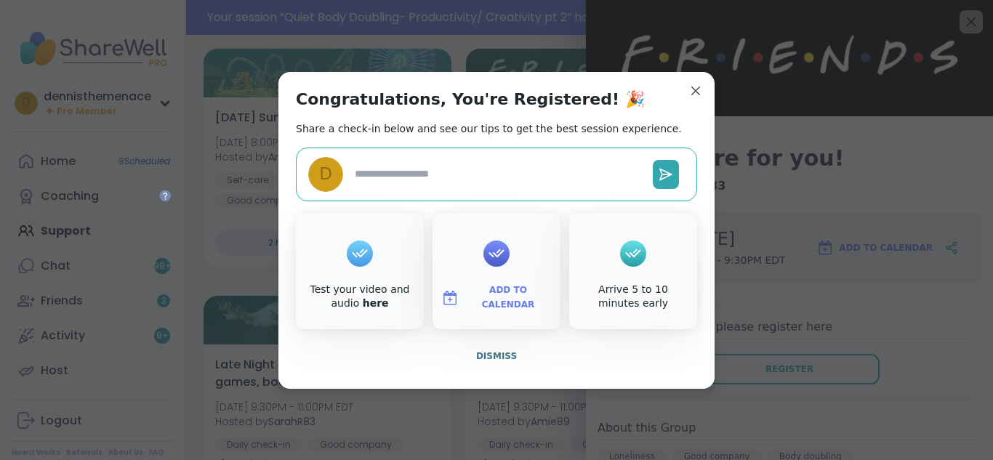
type textarea "*"
click at [496, 354] on span "Dismiss" at bounding box center [496, 356] width 41 height 10
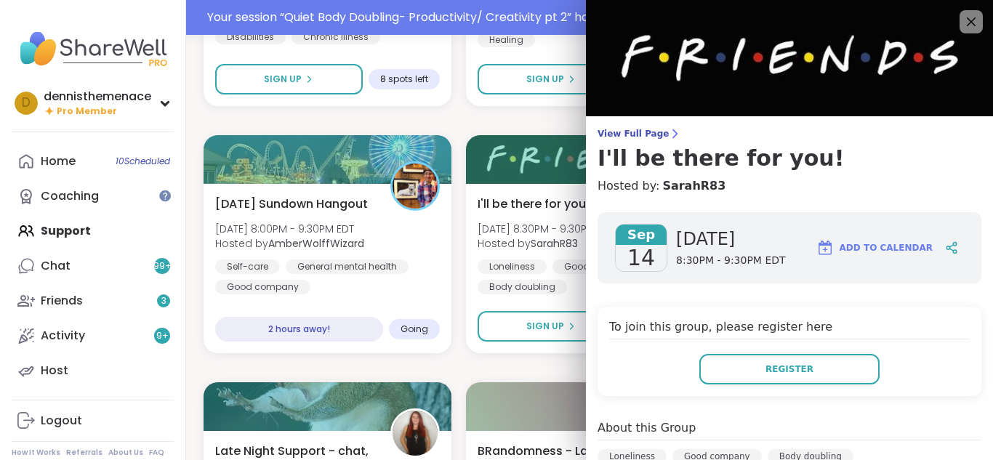
scroll to position [1367, 0]
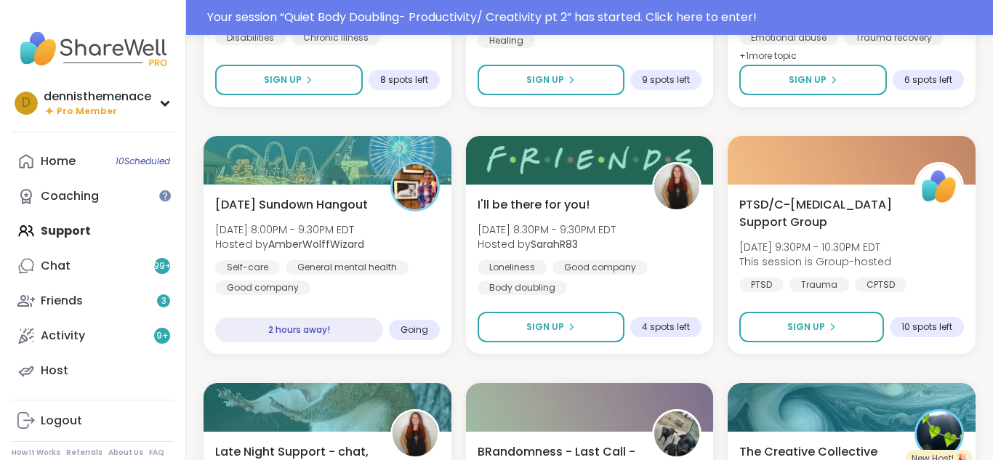
click at [467, 378] on div "Shine on you Crazy Diamond! Sun, Sep 14 | 4:00PM - 5:30PM EDT This session is G…" at bounding box center [590, 368] width 772 height 2936
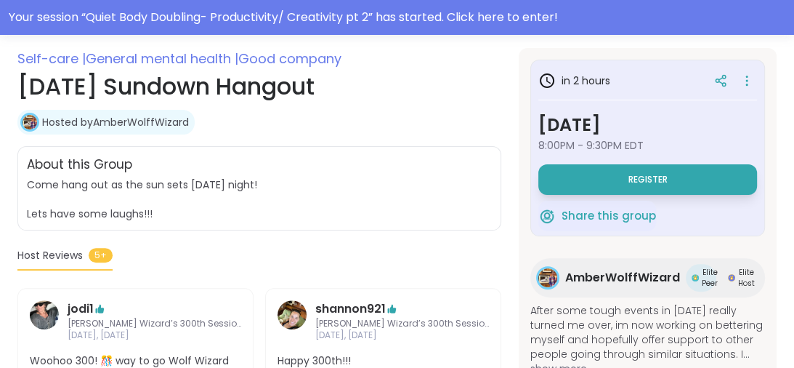
scroll to position [256, 0]
